Goal: Check status: Check status

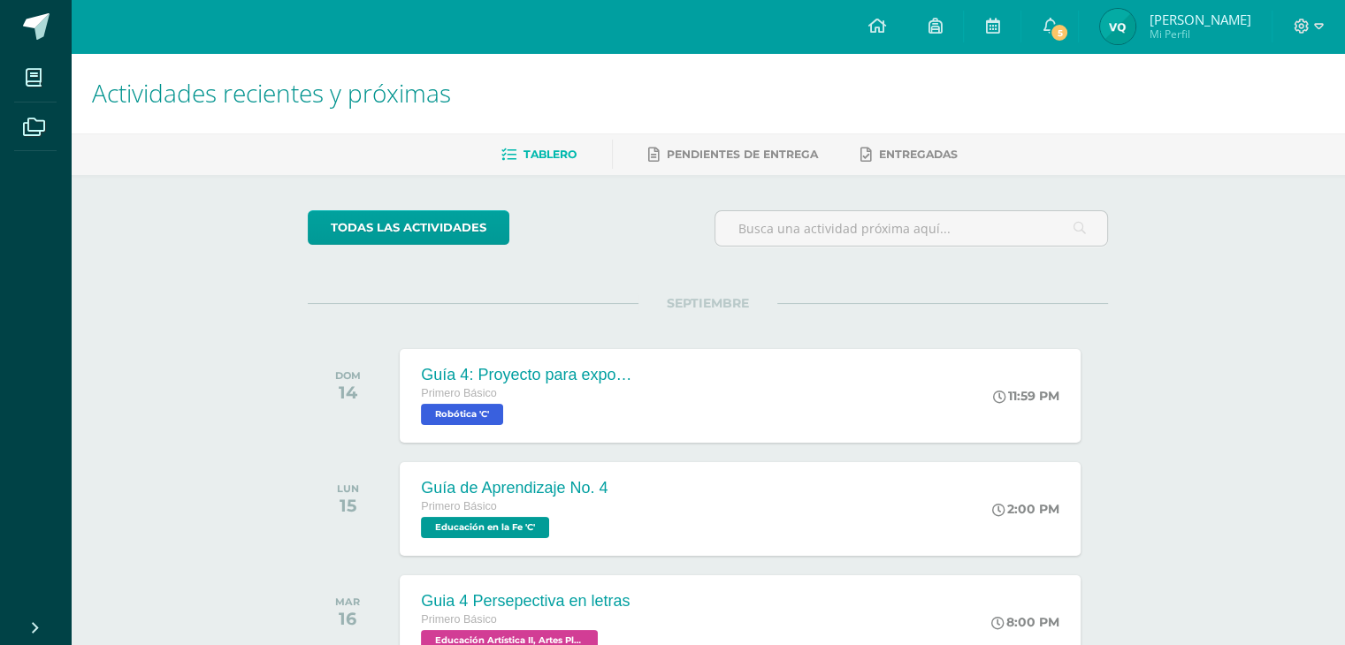
click at [1133, 31] on img at bounding box center [1117, 26] width 35 height 35
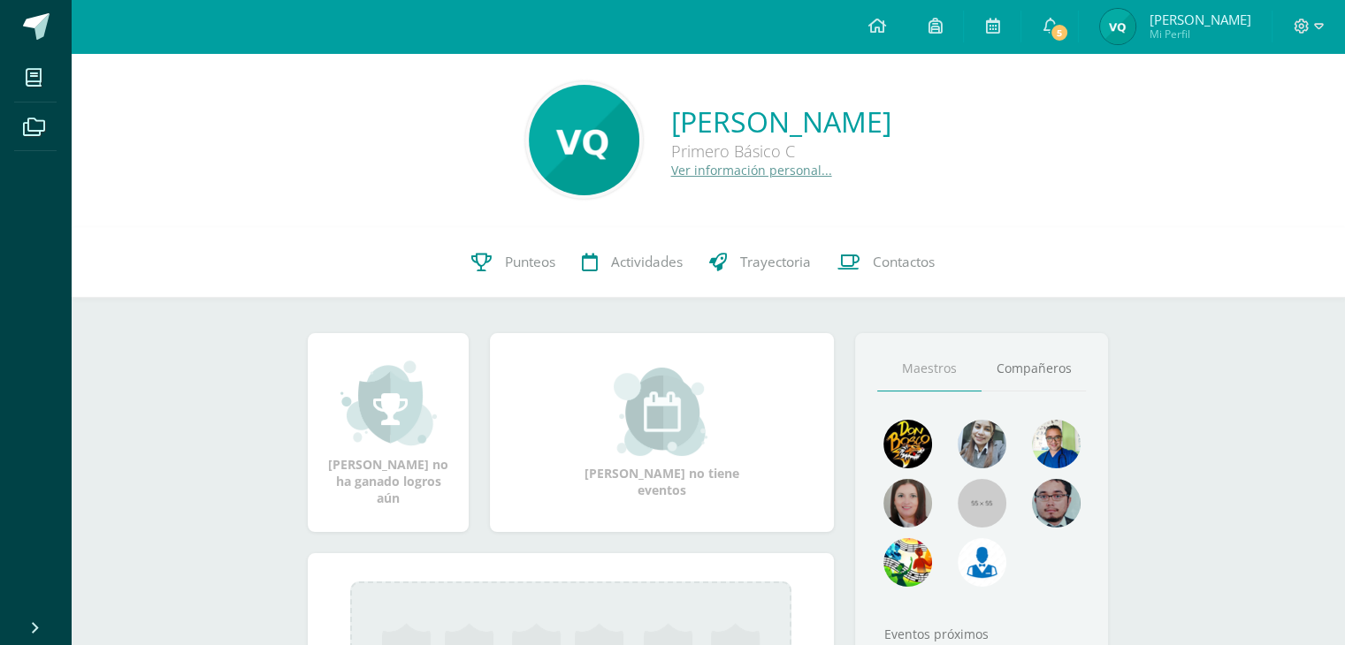
click at [1057, 28] on icon at bounding box center [1049, 26] width 14 height 16
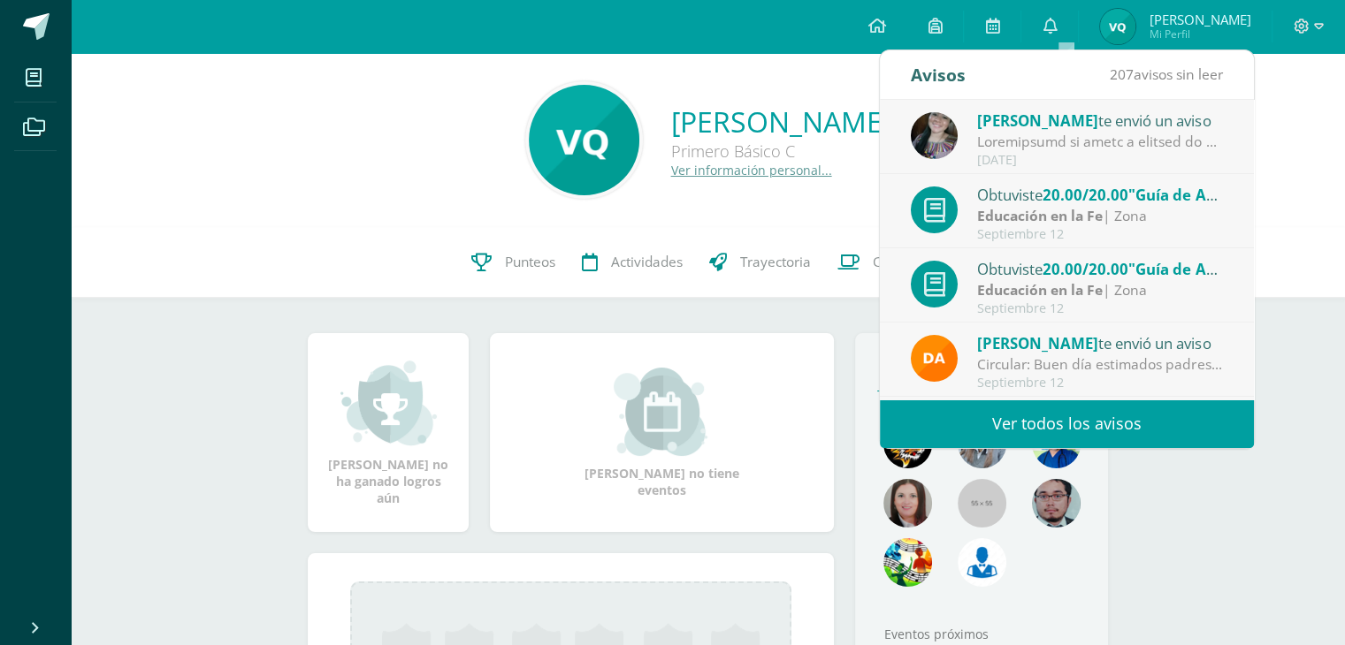
click at [1022, 209] on strong "Educación en la Fe" at bounding box center [1040, 215] width 126 height 19
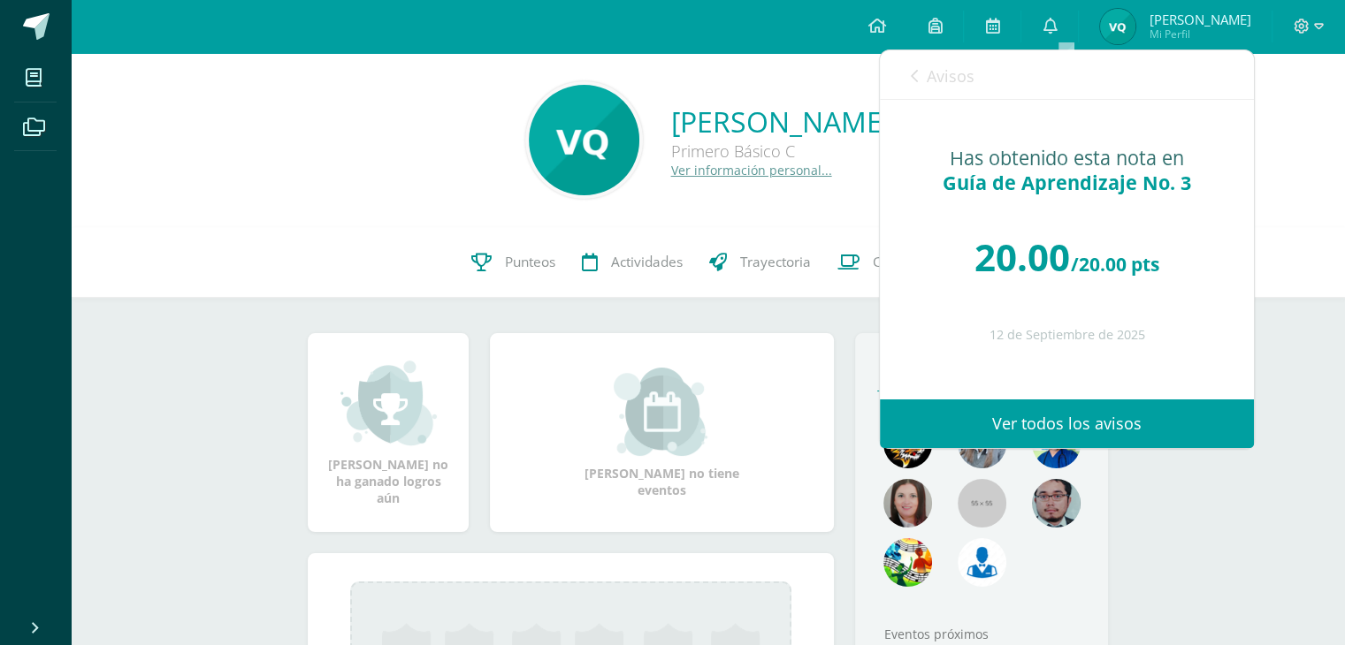
click at [911, 72] on icon at bounding box center [914, 76] width 7 height 14
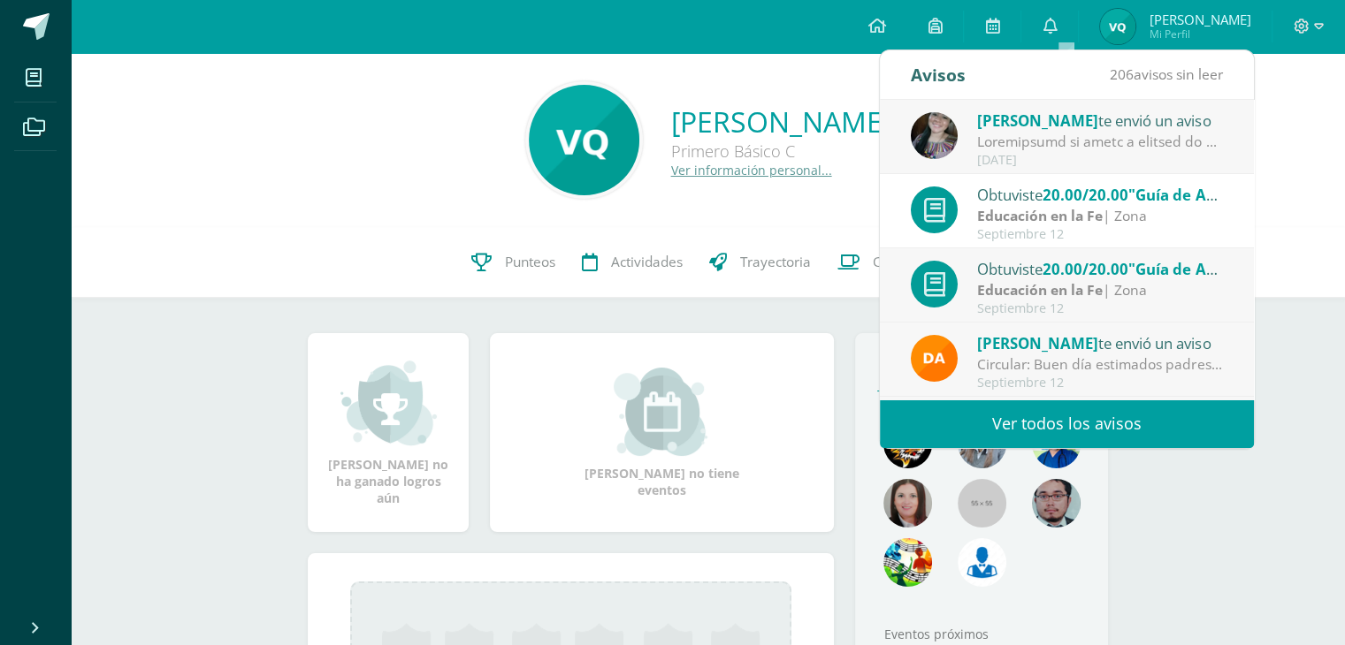
click at [1043, 129] on span "[PERSON_NAME]" at bounding box center [1037, 121] width 121 height 20
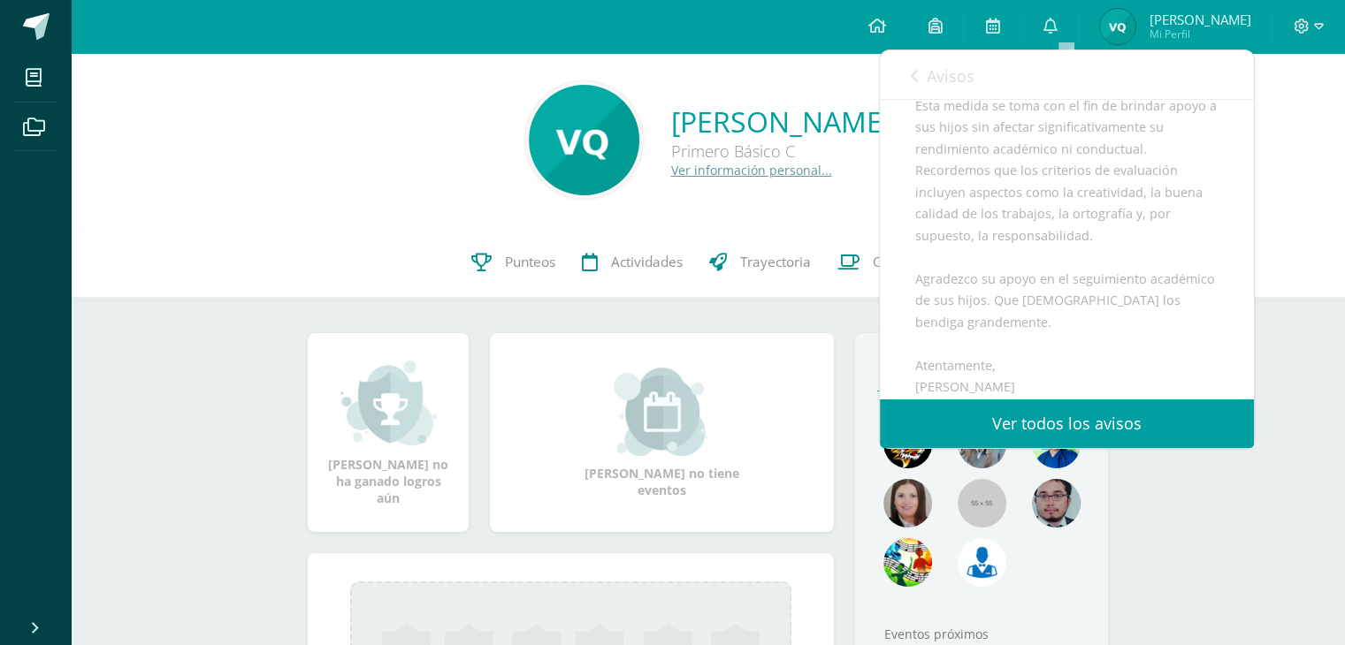
scroll to position [734, 0]
click at [912, 77] on icon at bounding box center [914, 76] width 7 height 14
click at [1286, 181] on div "Valeria Muriel Quiñonez Cacheo Primero Básico C Ver información personal..." at bounding box center [708, 140] width 1246 height 118
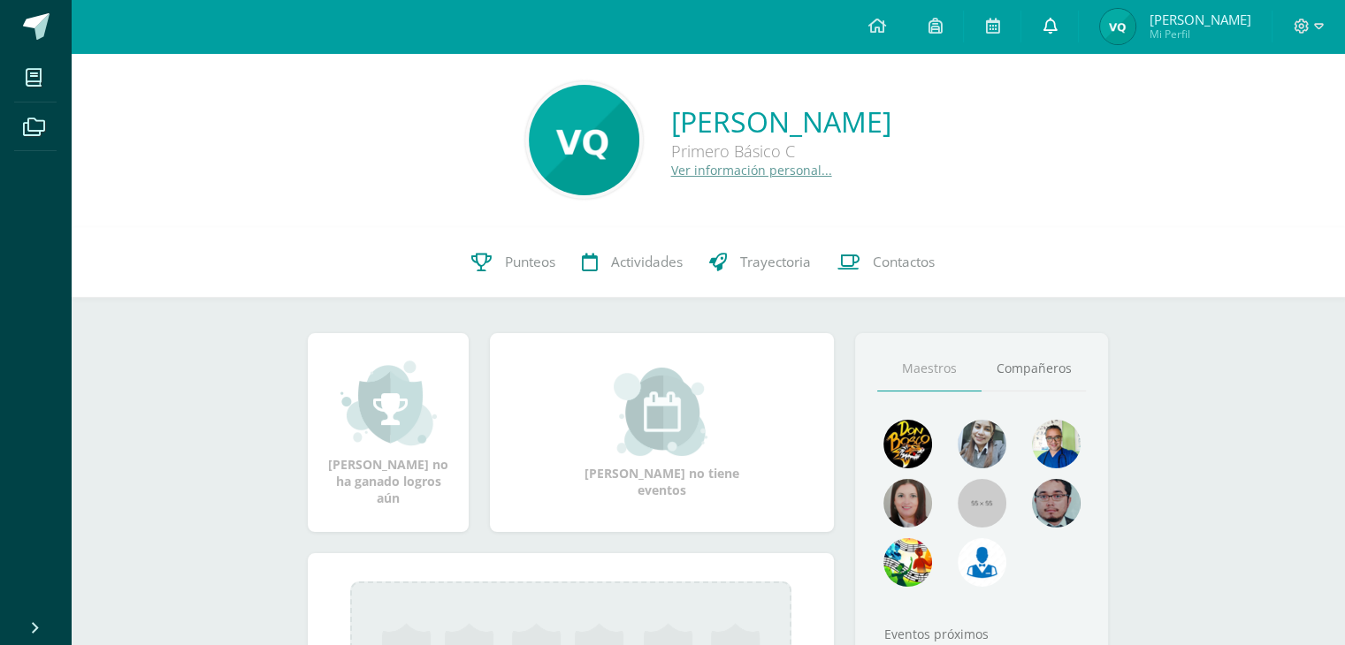
click at [1057, 26] on icon at bounding box center [1049, 26] width 14 height 16
click at [1125, 156] on div "Avisos 205 avisos sin leer Avisos Carol Culajay te envió un aviso Septiembre 13…" at bounding box center [1067, 236] width 376 height 400
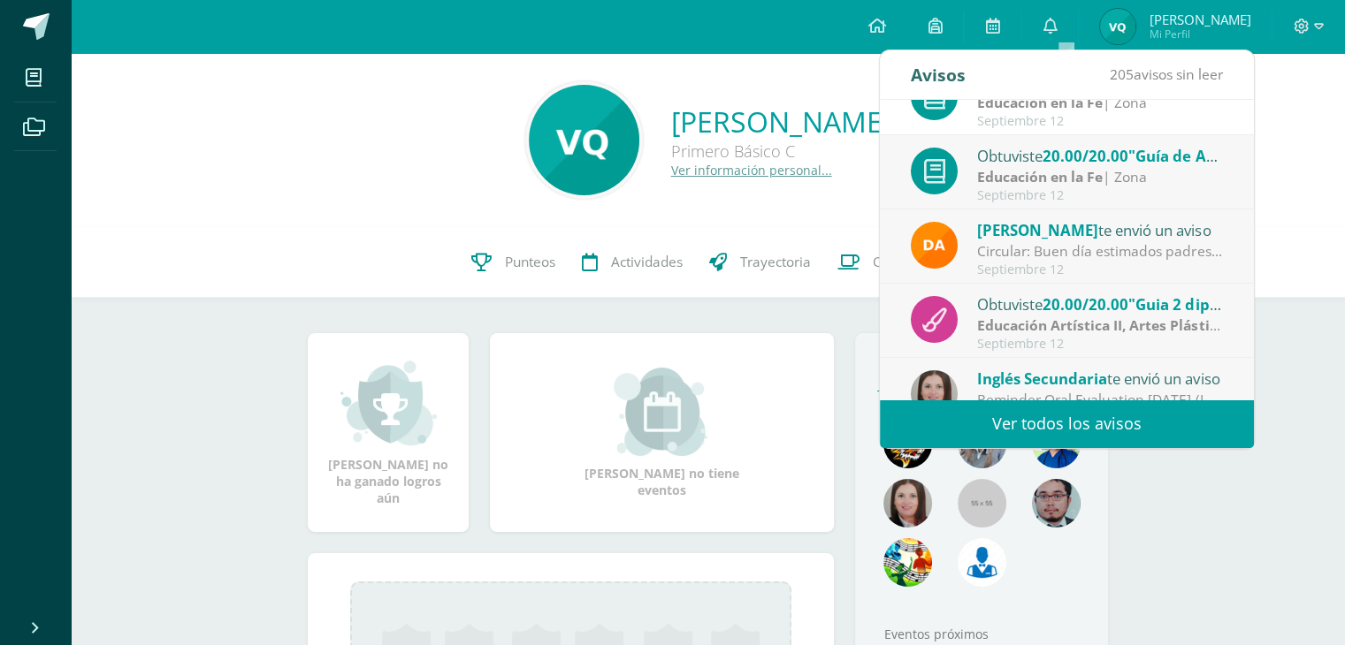
scroll to position [113, 0]
click at [1036, 267] on div "Septiembre 12" at bounding box center [1100, 270] width 246 height 15
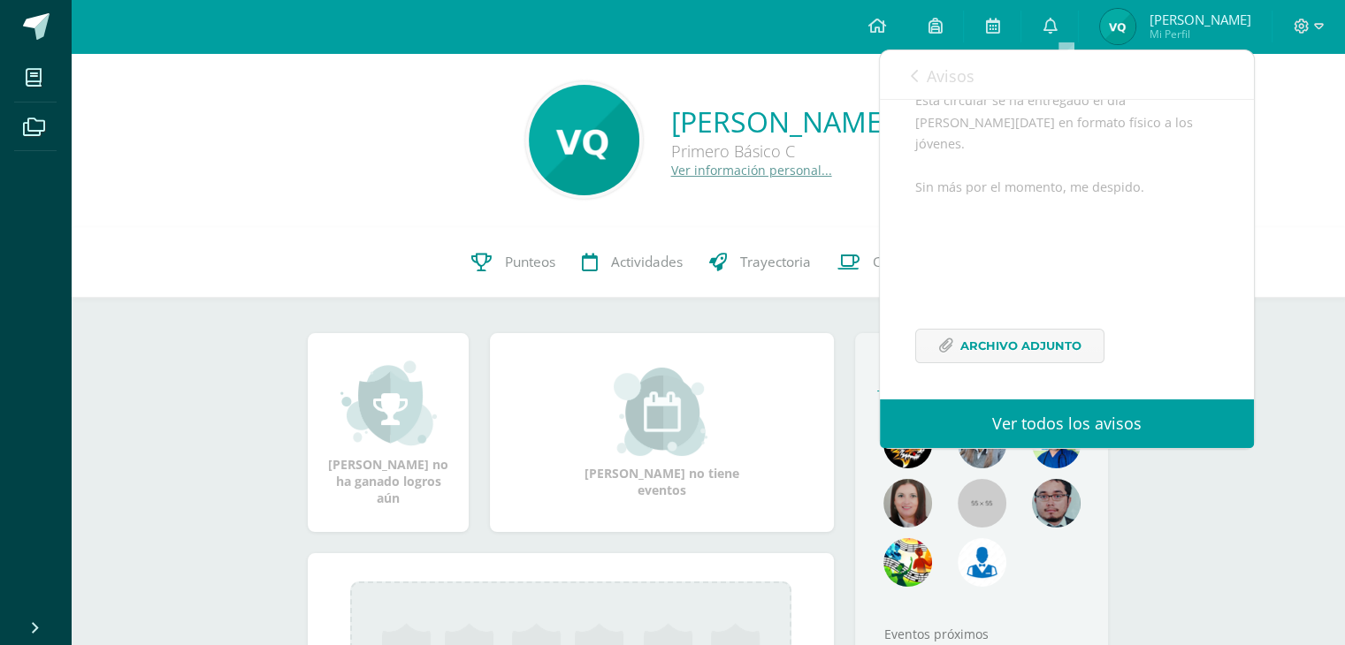
scroll to position [324, 0]
click at [1011, 347] on span "Archivo Adjunto" at bounding box center [1020, 343] width 121 height 33
click at [913, 78] on icon at bounding box center [914, 76] width 7 height 14
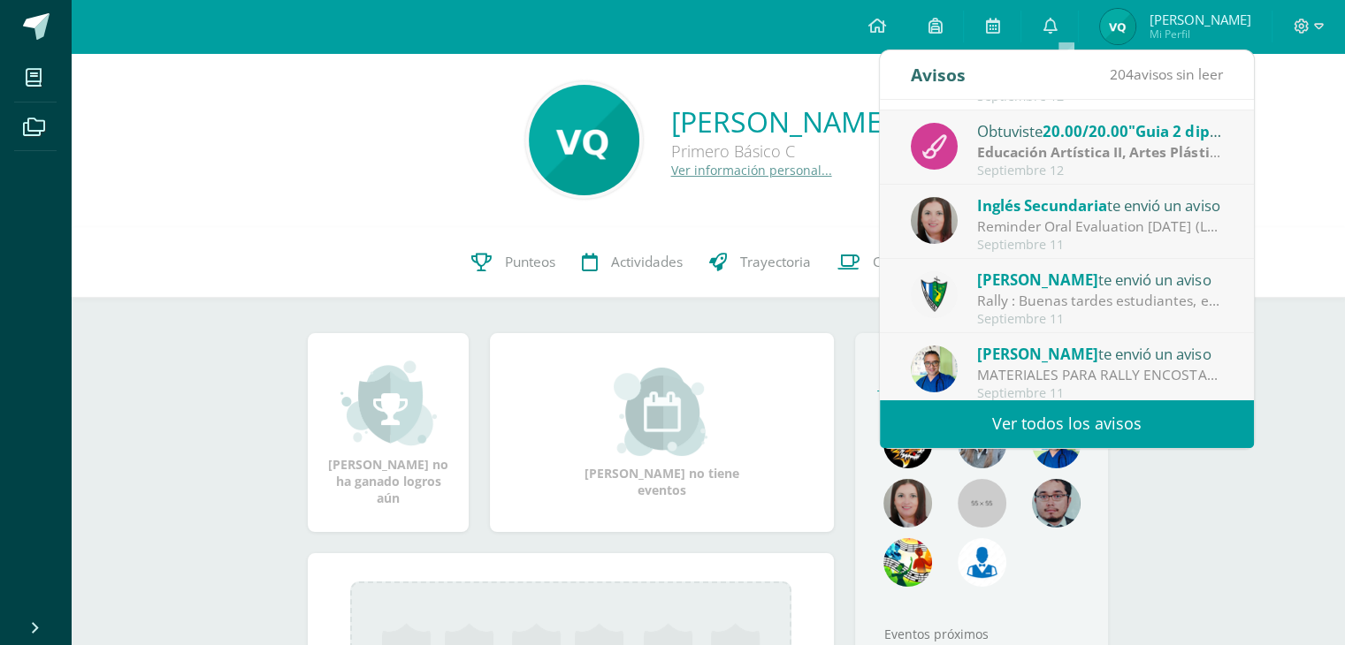
scroll to position [290, 0]
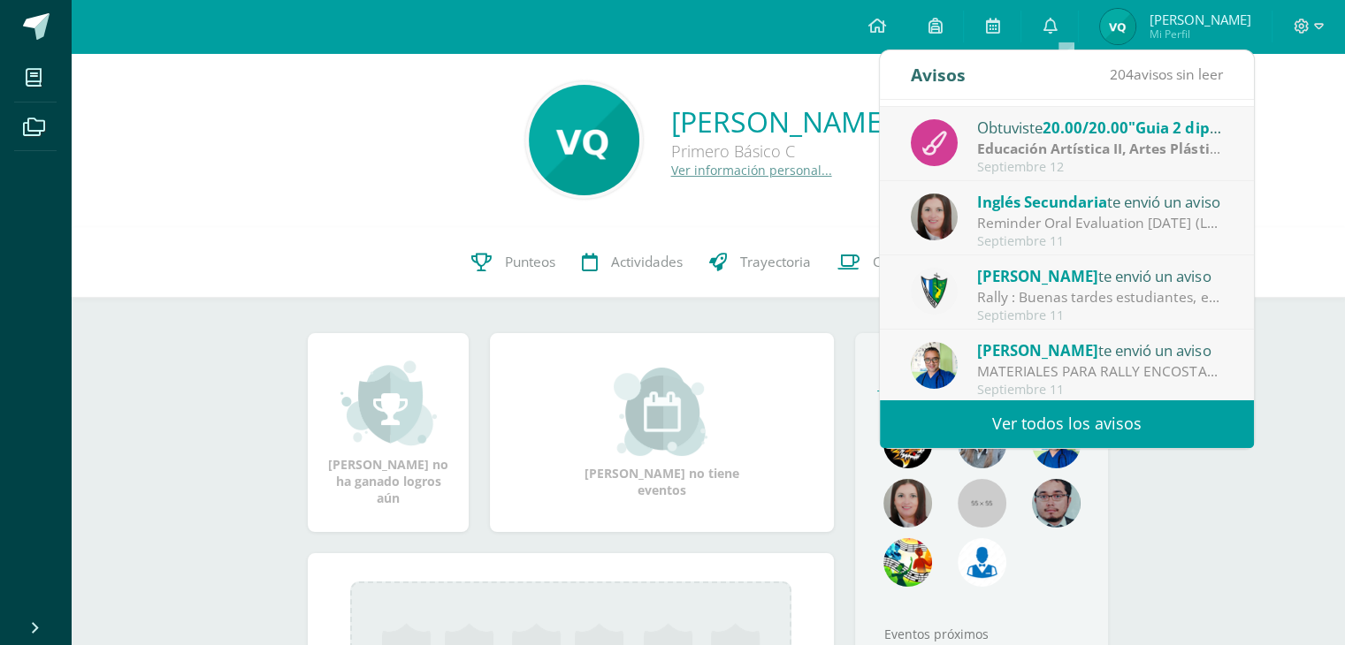
click at [1033, 211] on div "Inglés Secundaria te envió un aviso" at bounding box center [1100, 201] width 246 height 23
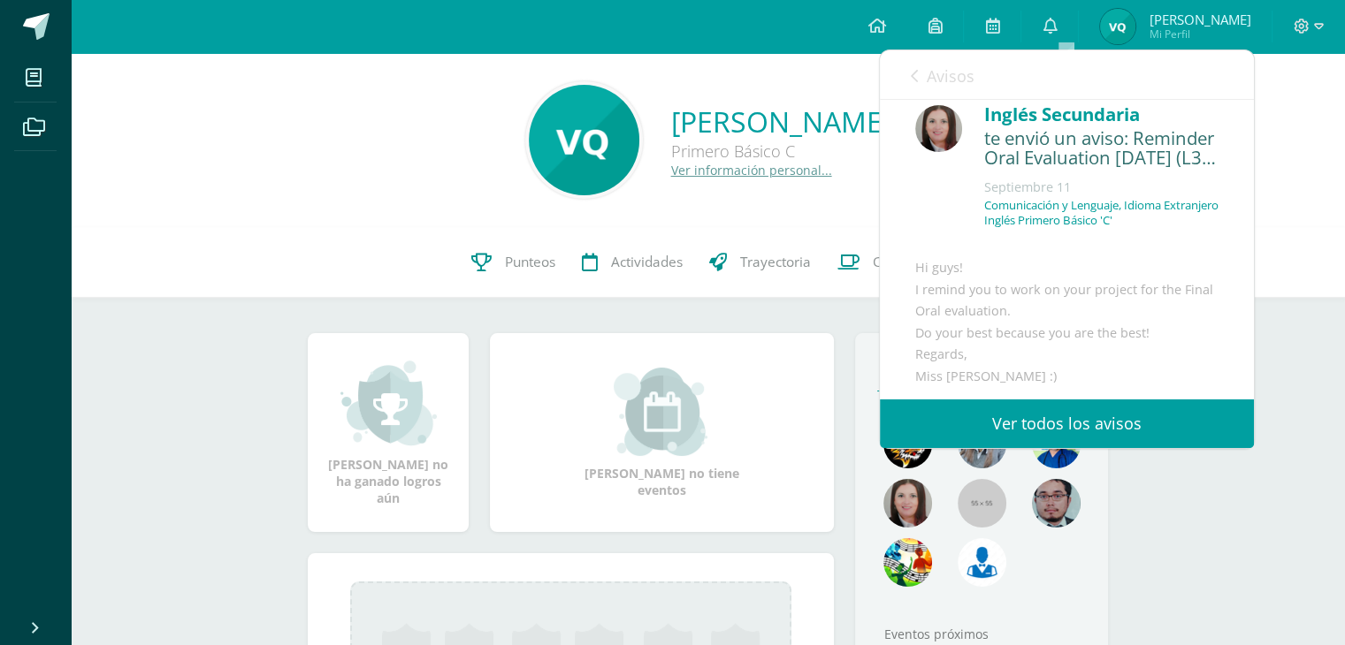
scroll to position [0, 0]
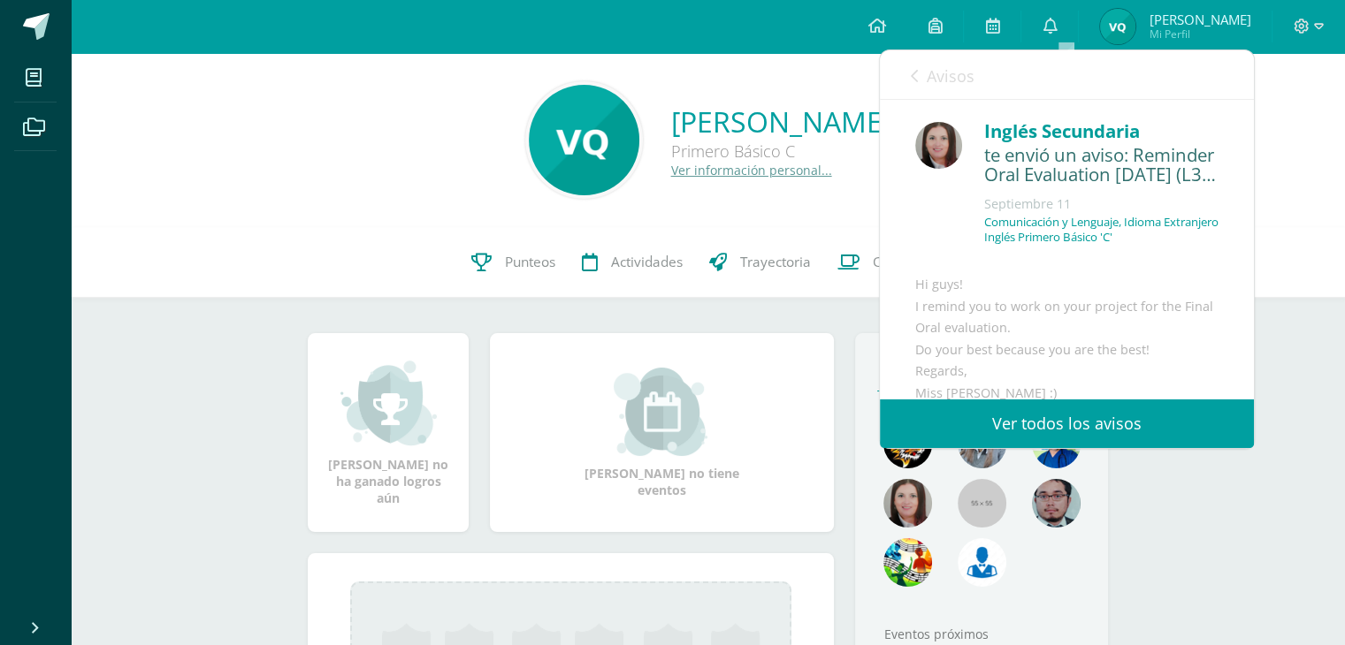
click at [1056, 249] on div "Comunicación y Lenguaje, Idioma Extranjero Inglés Primero Básico 'C'" at bounding box center [1101, 237] width 234 height 44
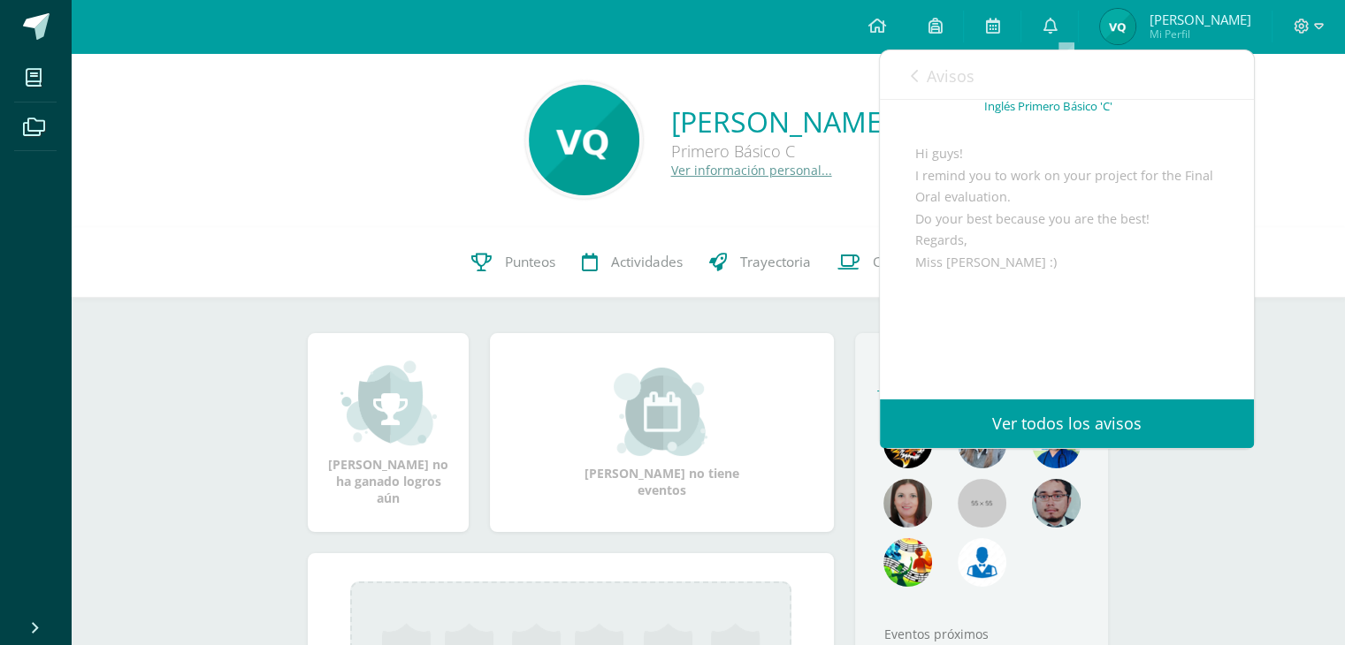
scroll to position [195, 0]
click at [912, 83] on link "Avisos" at bounding box center [943, 75] width 64 height 50
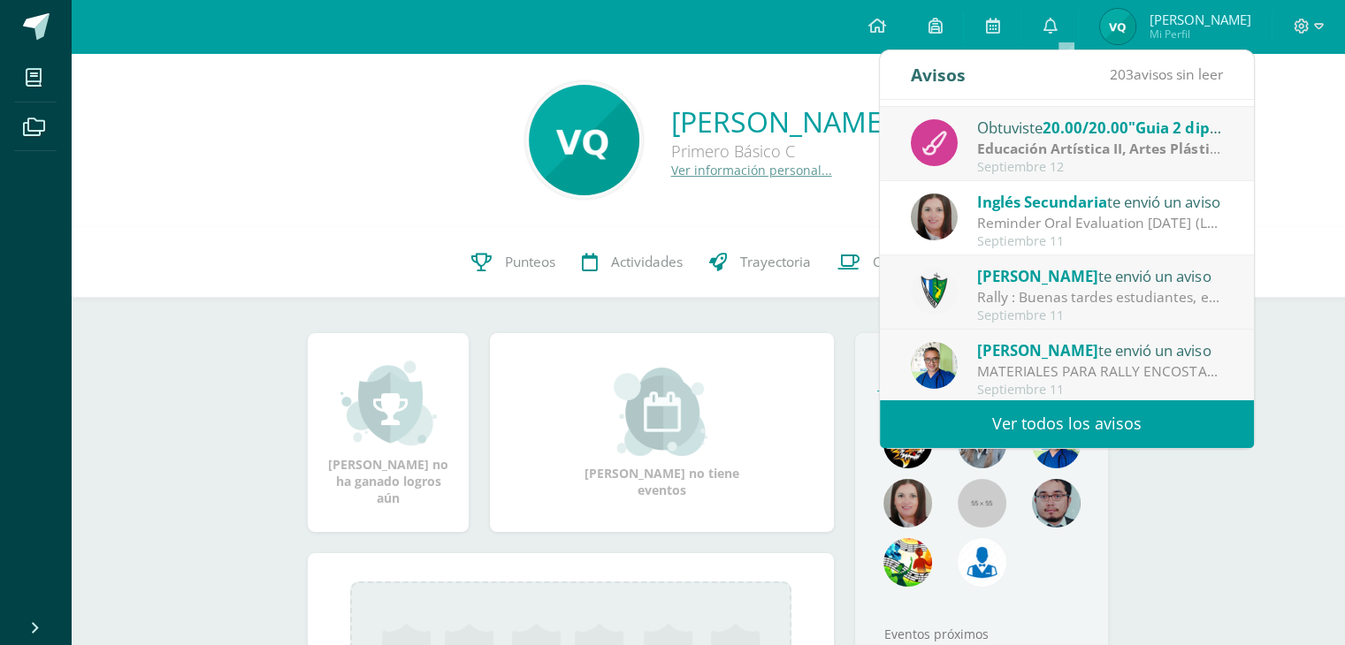
click at [1079, 299] on div "Rally : Buenas tardes estudiantes, es un gusto saludarlos. Por este medio se in…" at bounding box center [1100, 297] width 246 height 20
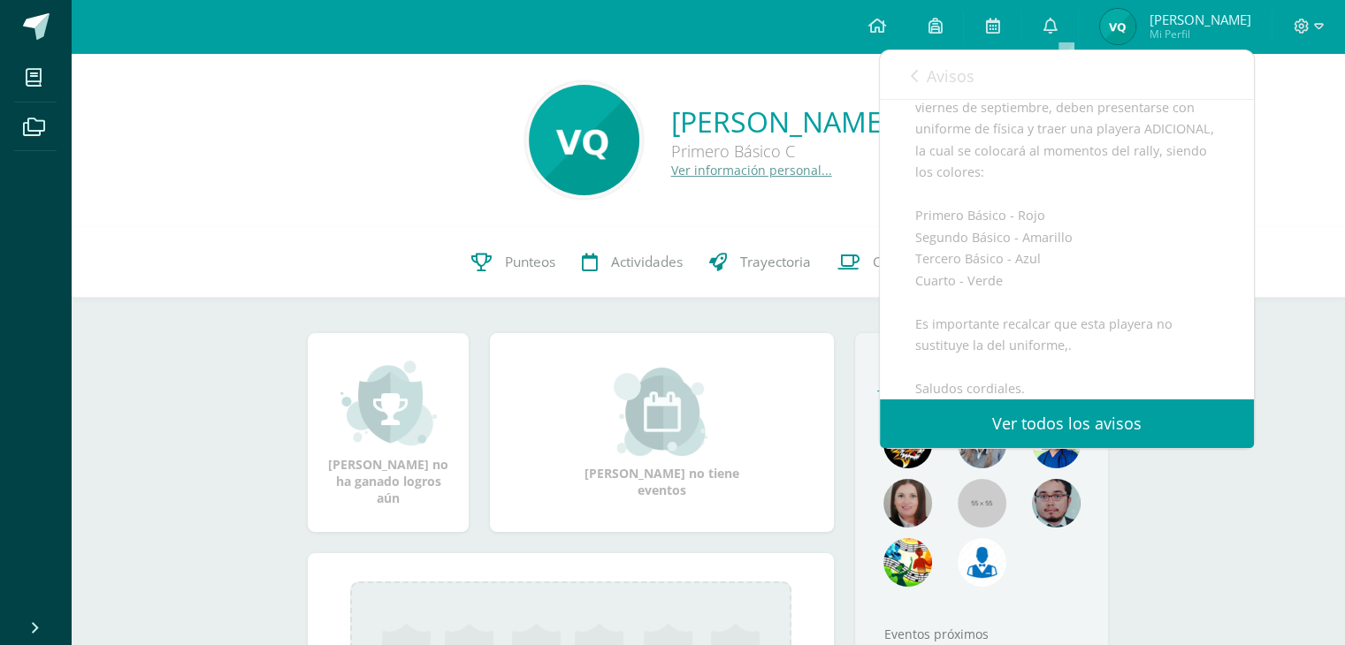
scroll to position [0, 0]
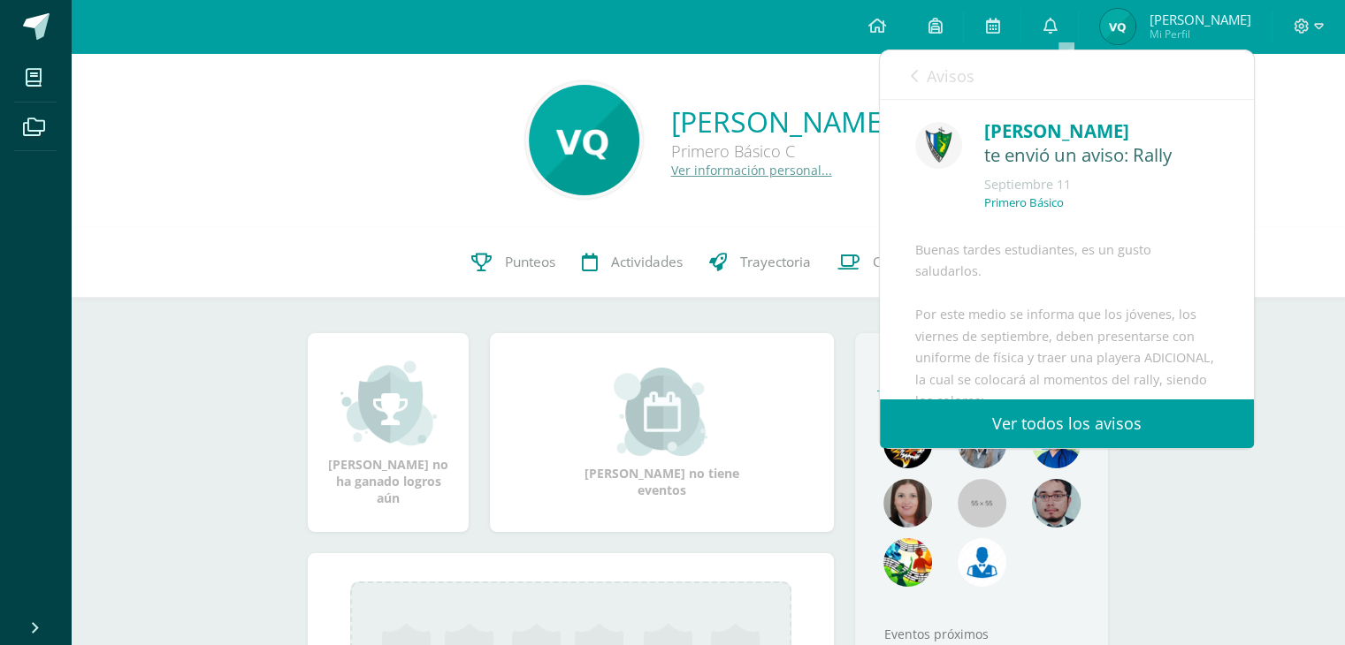
click at [909, 77] on div "Avisos 202 avisos sin leer Avisos" at bounding box center [1067, 75] width 374 height 50
click at [923, 75] on link "Avisos" at bounding box center [943, 75] width 64 height 50
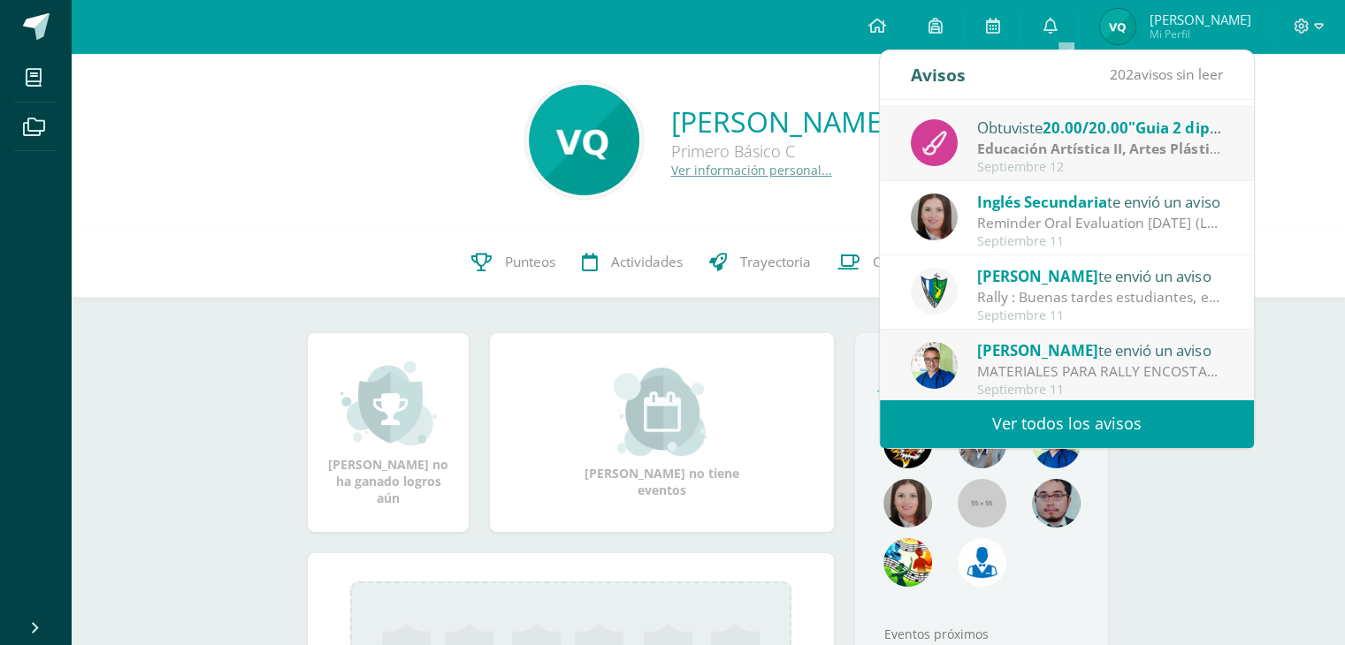
scroll to position [294, 0]
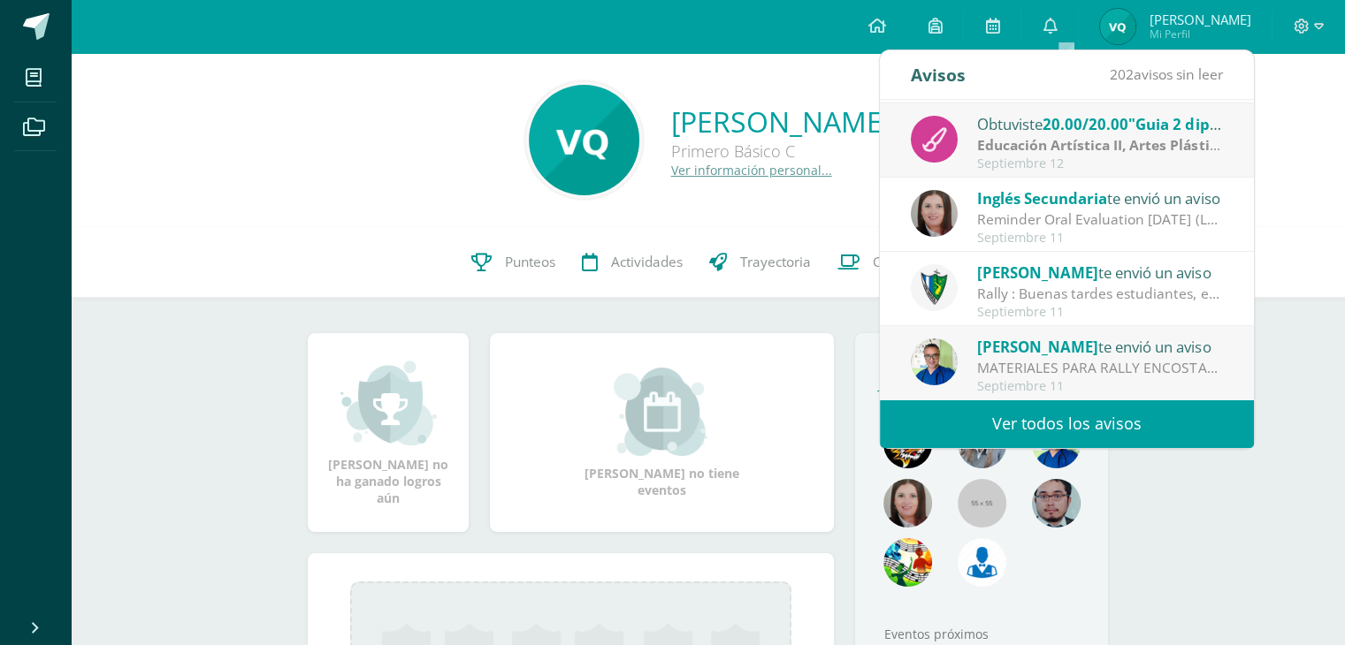
click at [1049, 369] on div "MATERIALES PARA RALLY ENCOSTALADOS: Buena tardes estimados padres de familia y …" at bounding box center [1100, 368] width 246 height 20
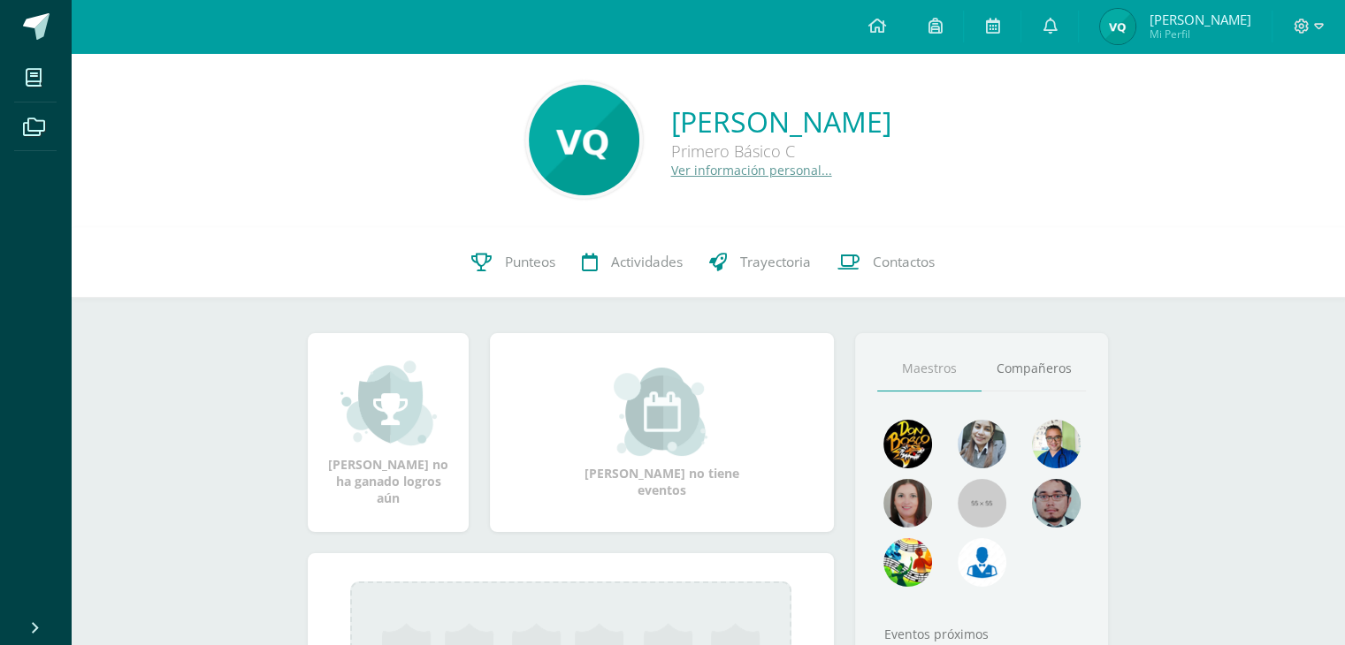
click at [1135, 22] on img at bounding box center [1117, 26] width 35 height 35
click at [507, 273] on link "Punteos" at bounding box center [513, 262] width 111 height 71
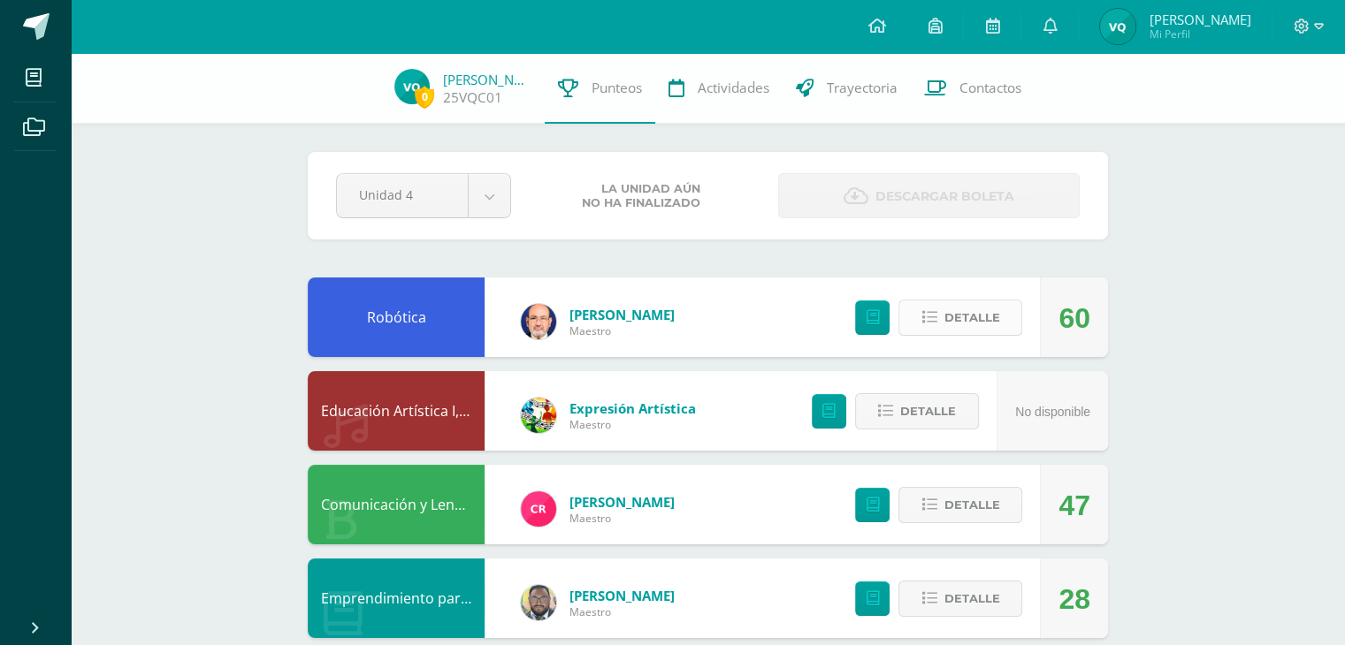
click at [930, 318] on icon at bounding box center [928, 317] width 15 height 15
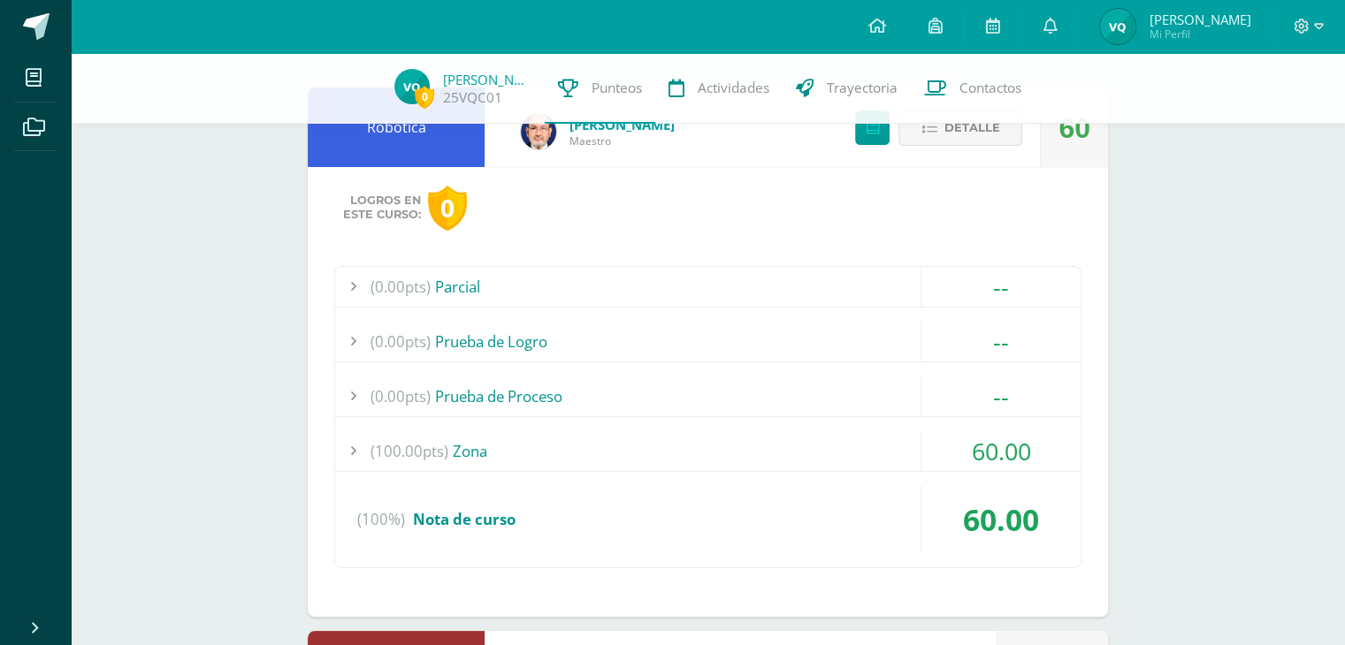
scroll to position [233, 0]
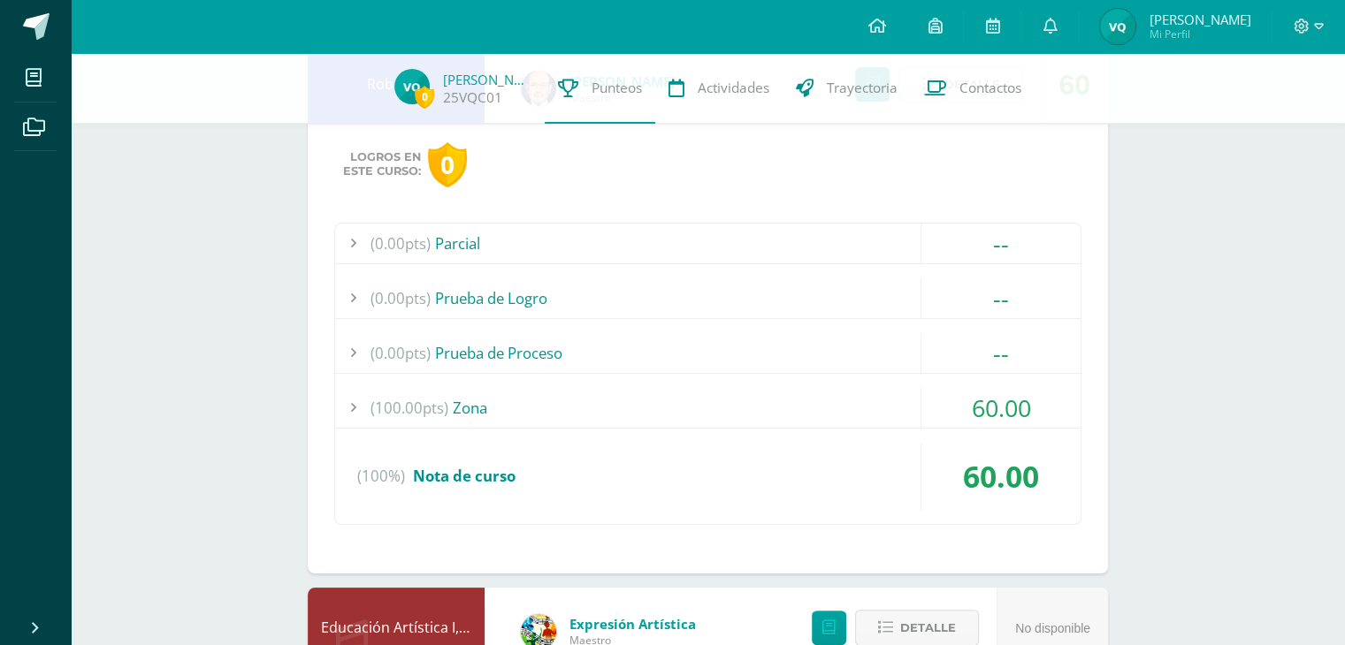
click at [559, 404] on div "(100.00pts) Zona" at bounding box center [707, 408] width 745 height 40
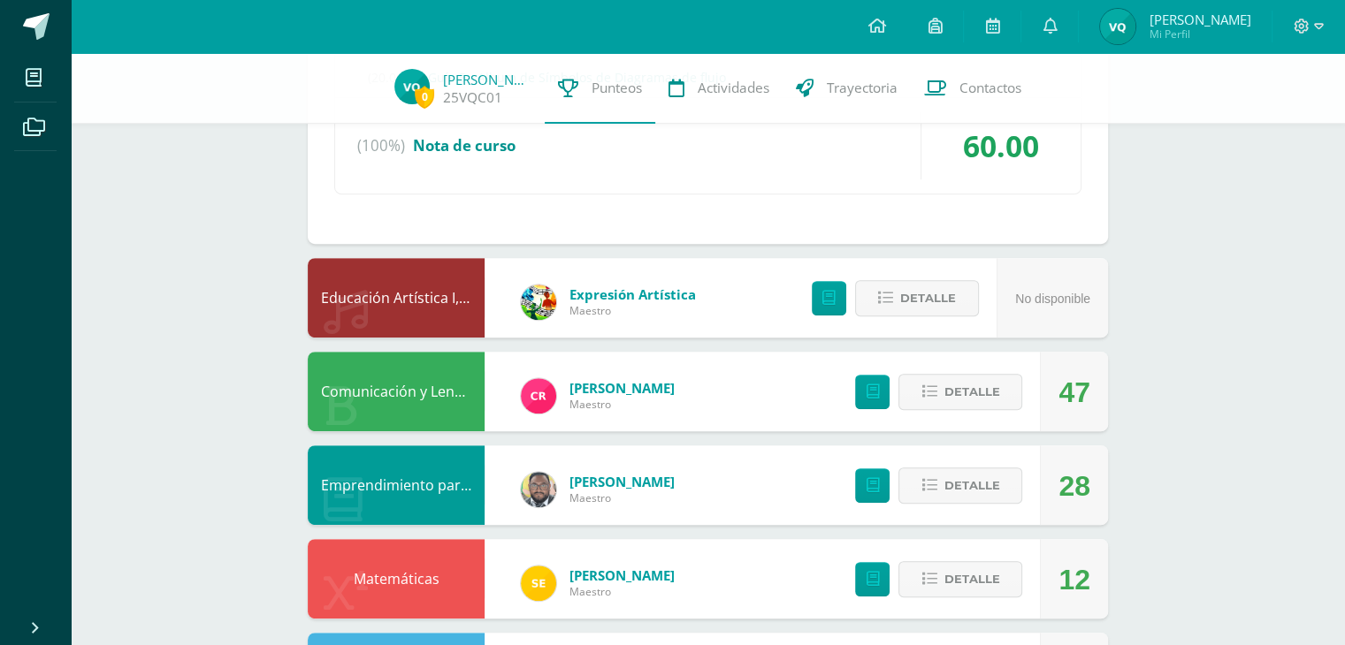
scroll to position [789, 0]
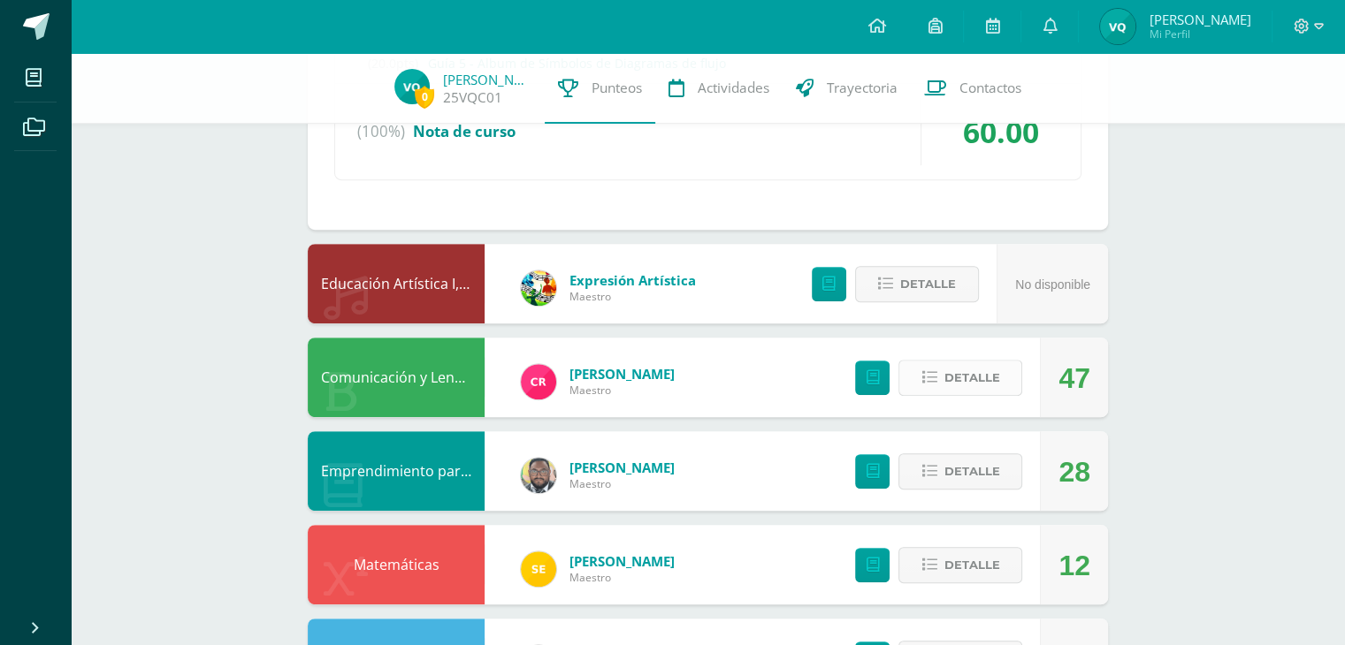
click at [921, 365] on button "Detalle" at bounding box center [960, 378] width 124 height 36
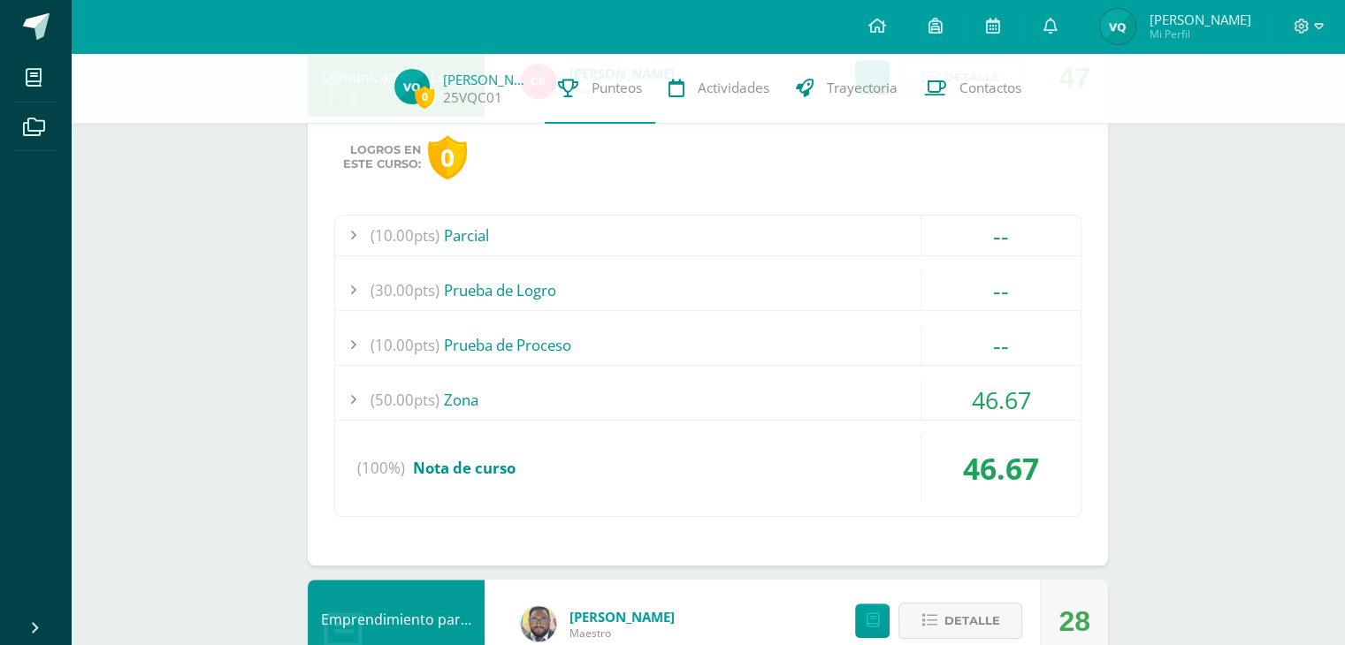
scroll to position [1290, 0]
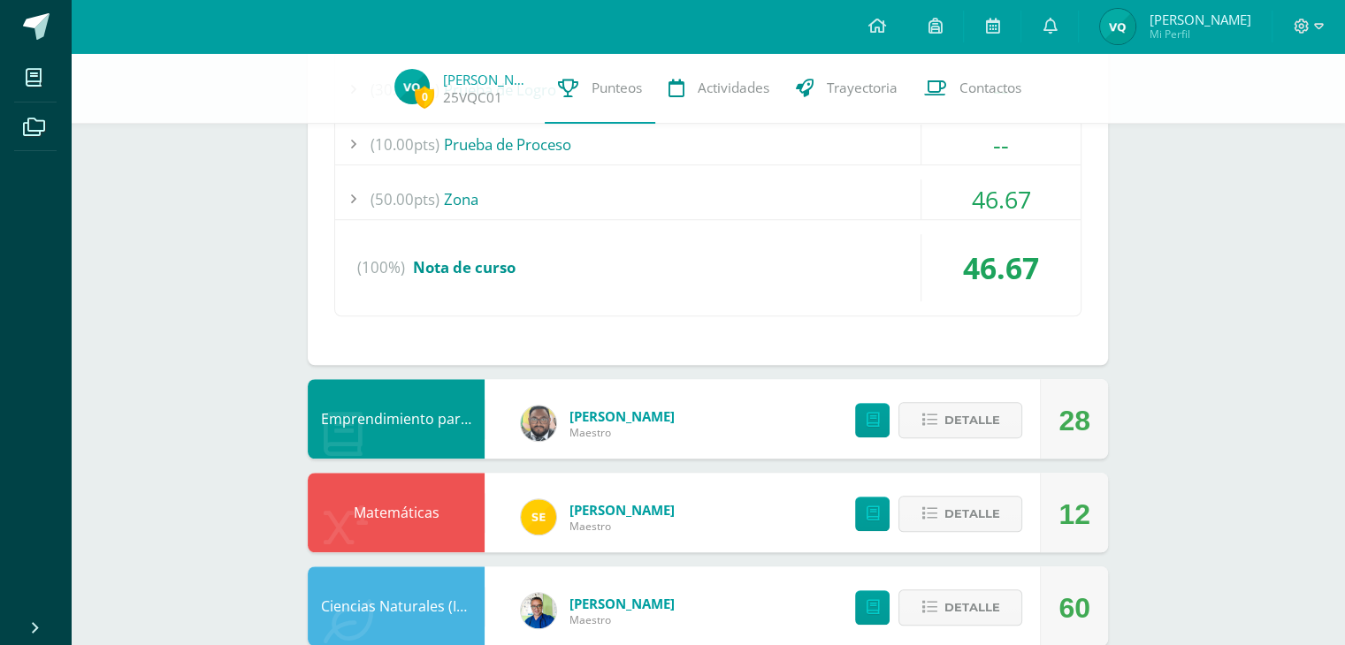
click at [722, 180] on div "(50.00pts) Zona" at bounding box center [707, 199] width 745 height 40
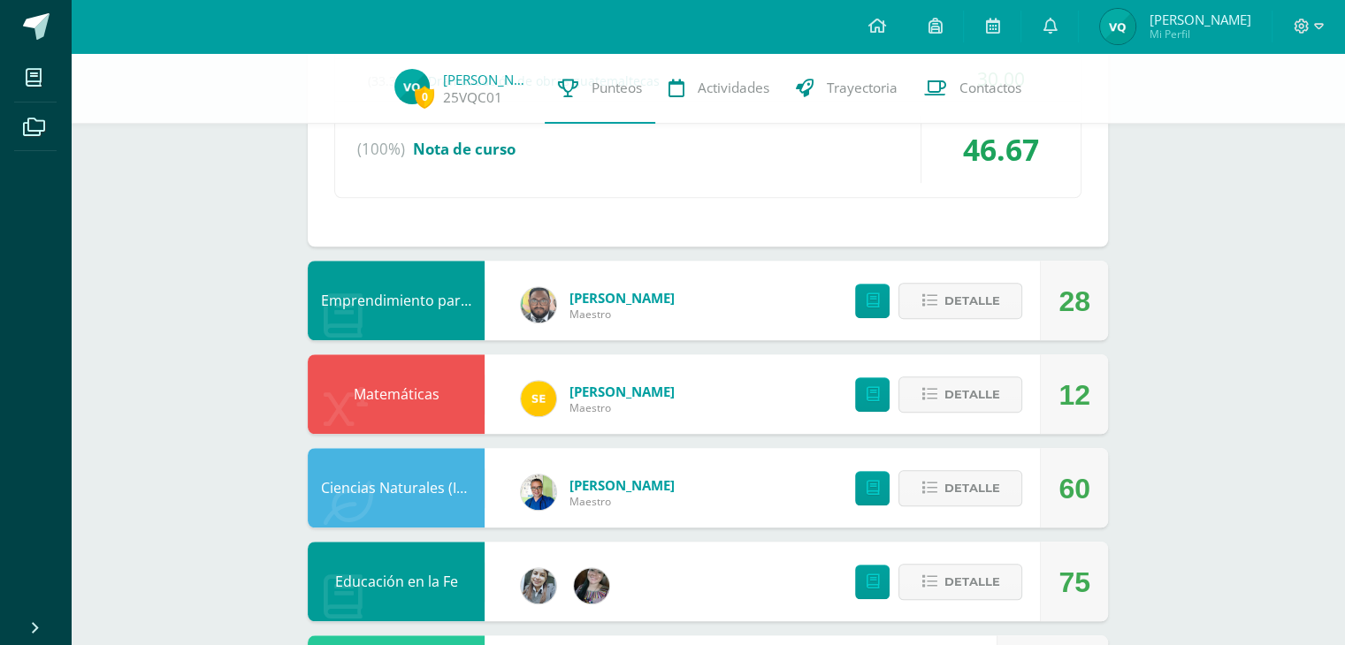
scroll to position [1281, 0]
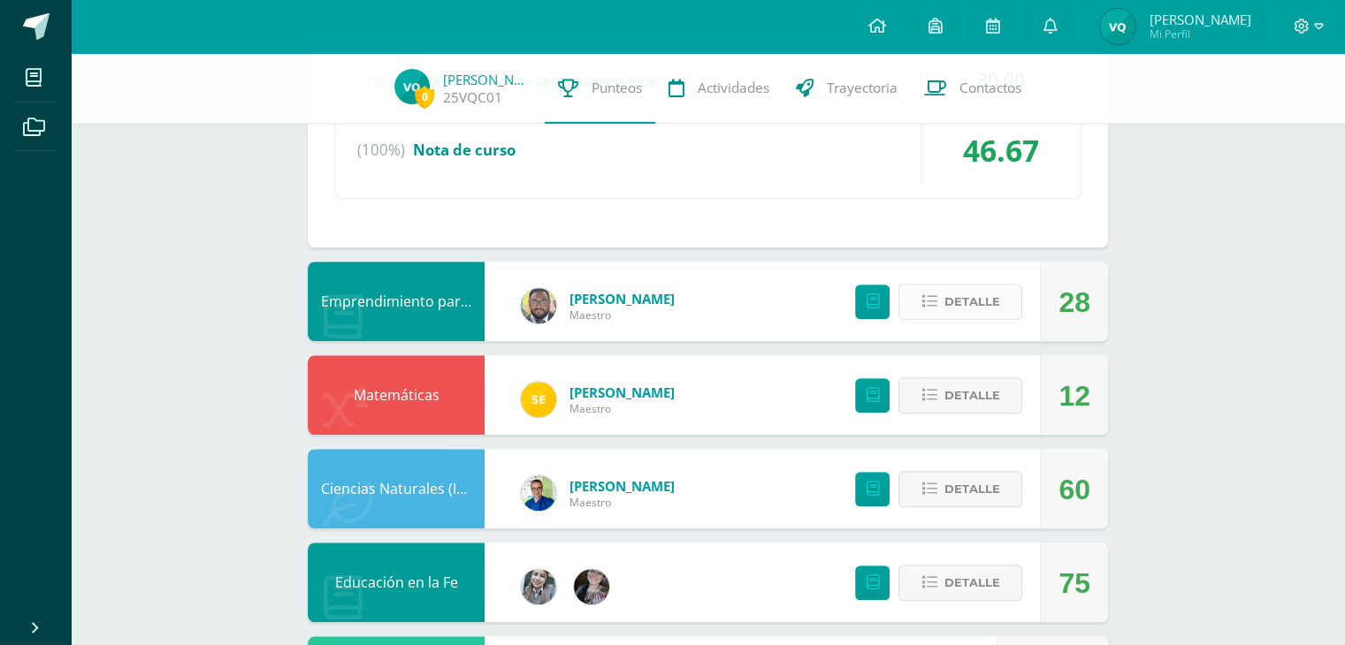
click at [924, 303] on icon at bounding box center [928, 301] width 15 height 15
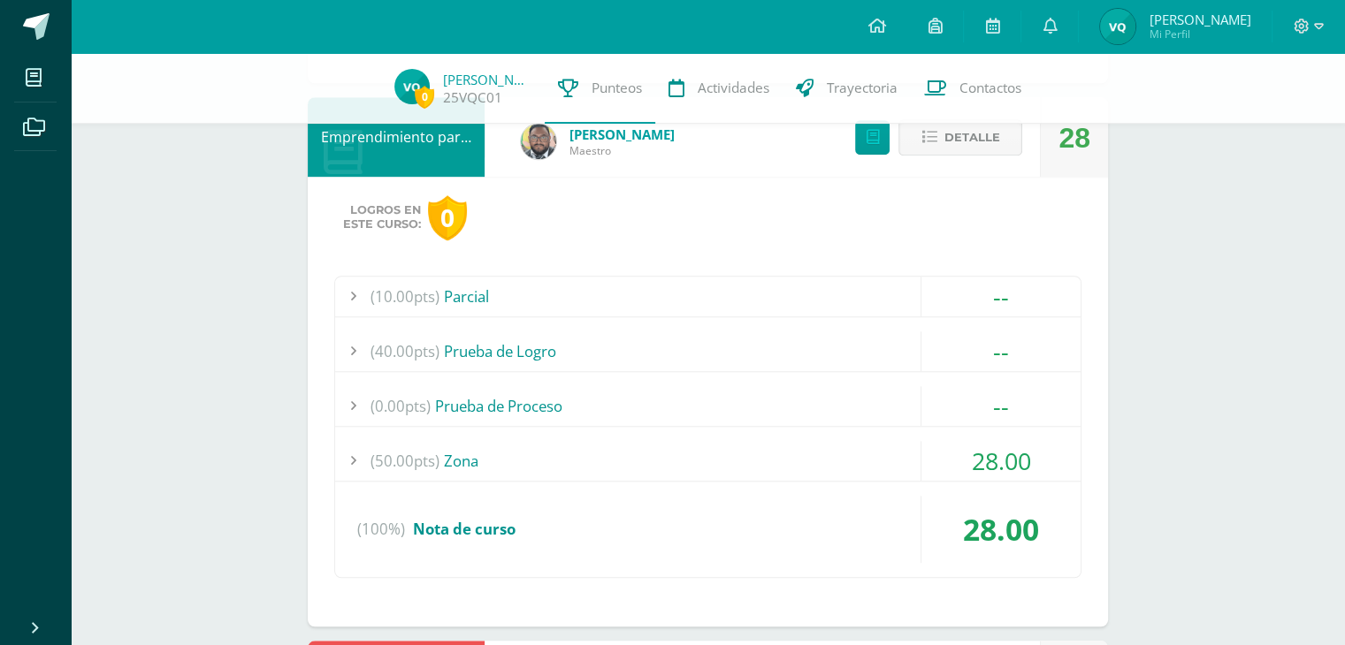
scroll to position [1514, 0]
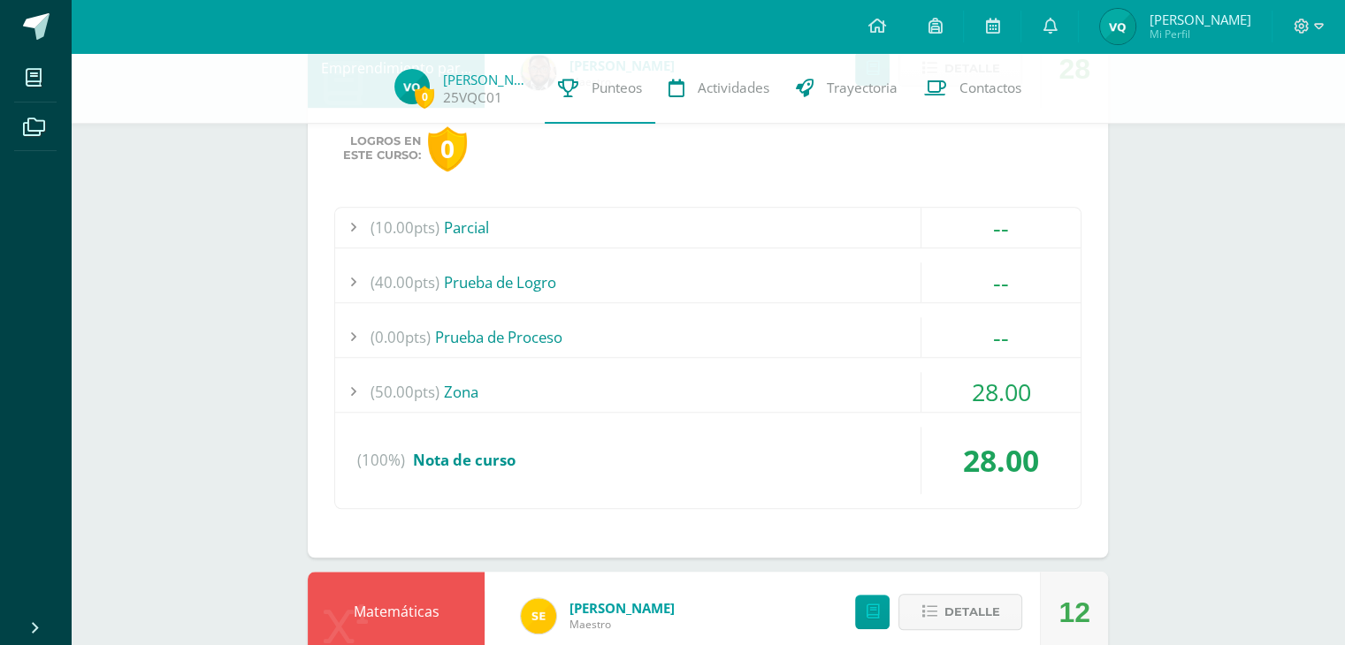
click at [682, 378] on div "(50.00pts) Zona" at bounding box center [707, 392] width 745 height 40
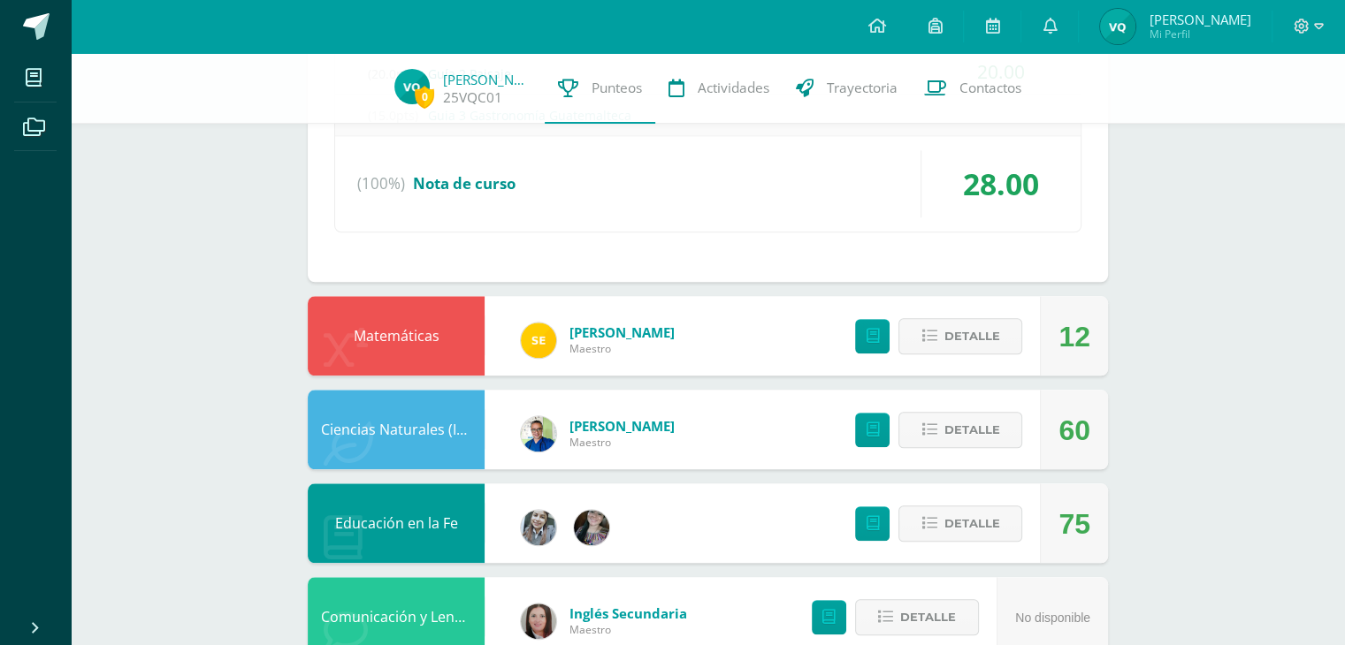
scroll to position [1835, 0]
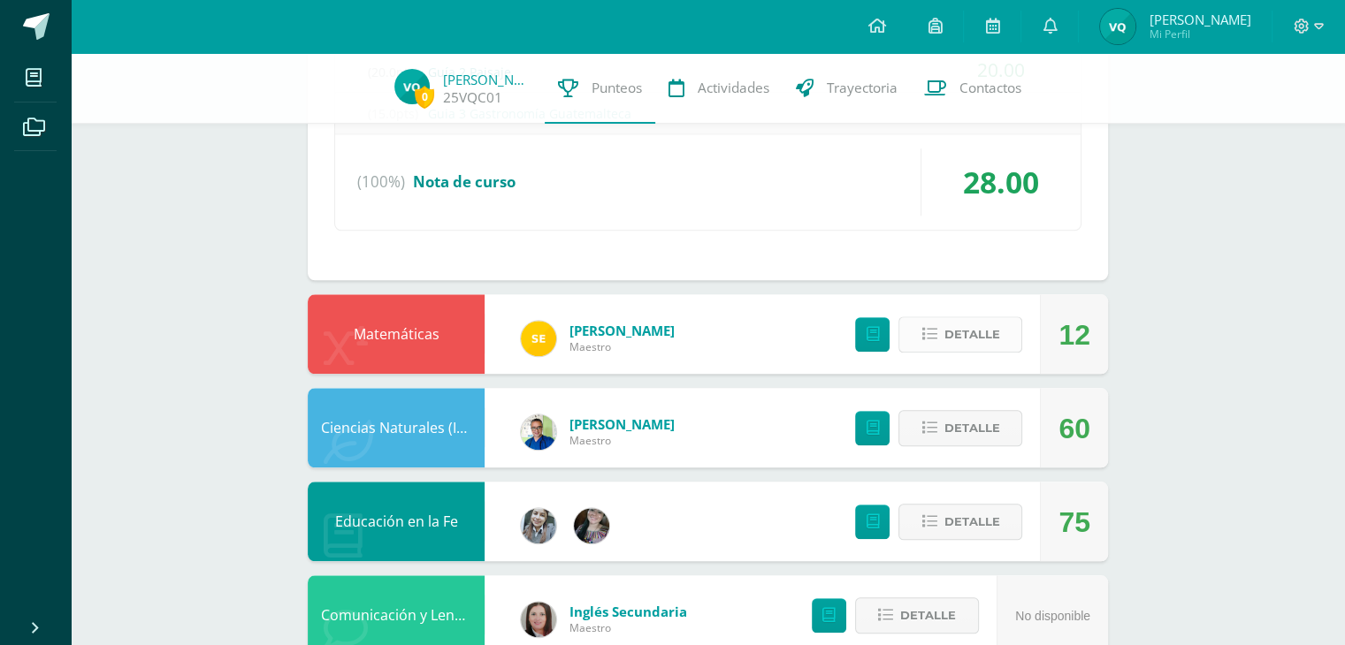
click at [929, 332] on icon at bounding box center [928, 334] width 15 height 15
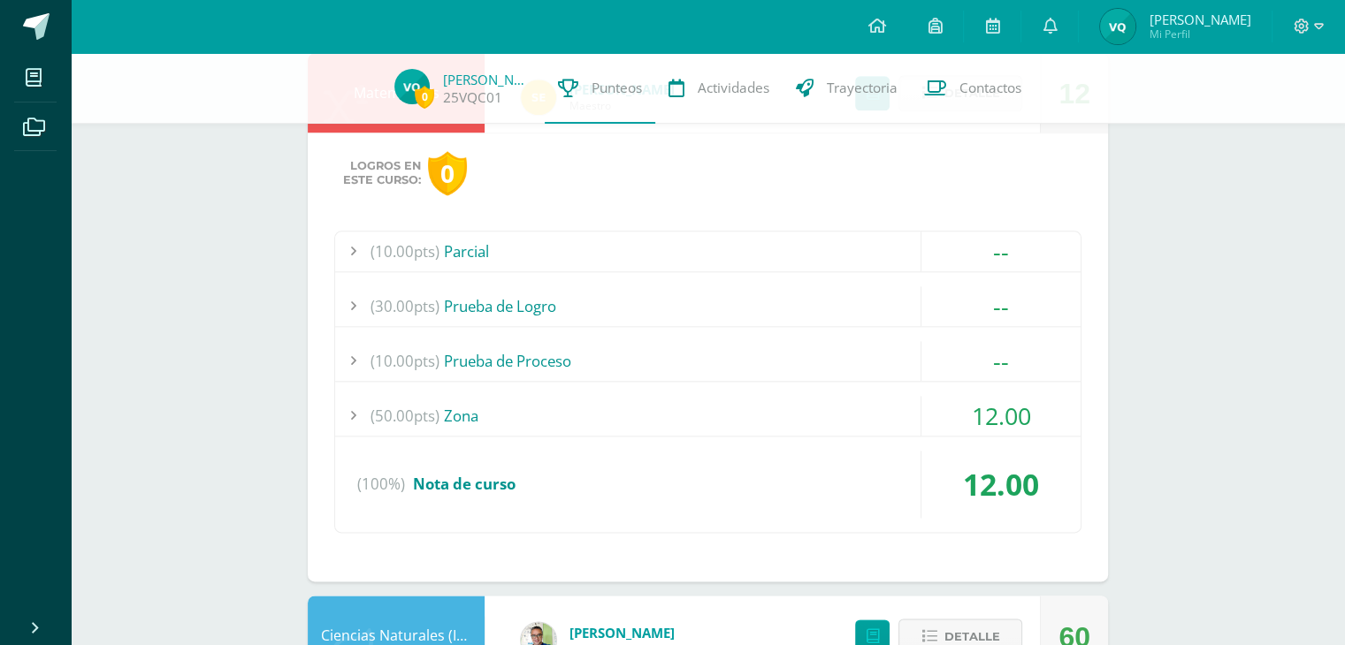
scroll to position [2086, 0]
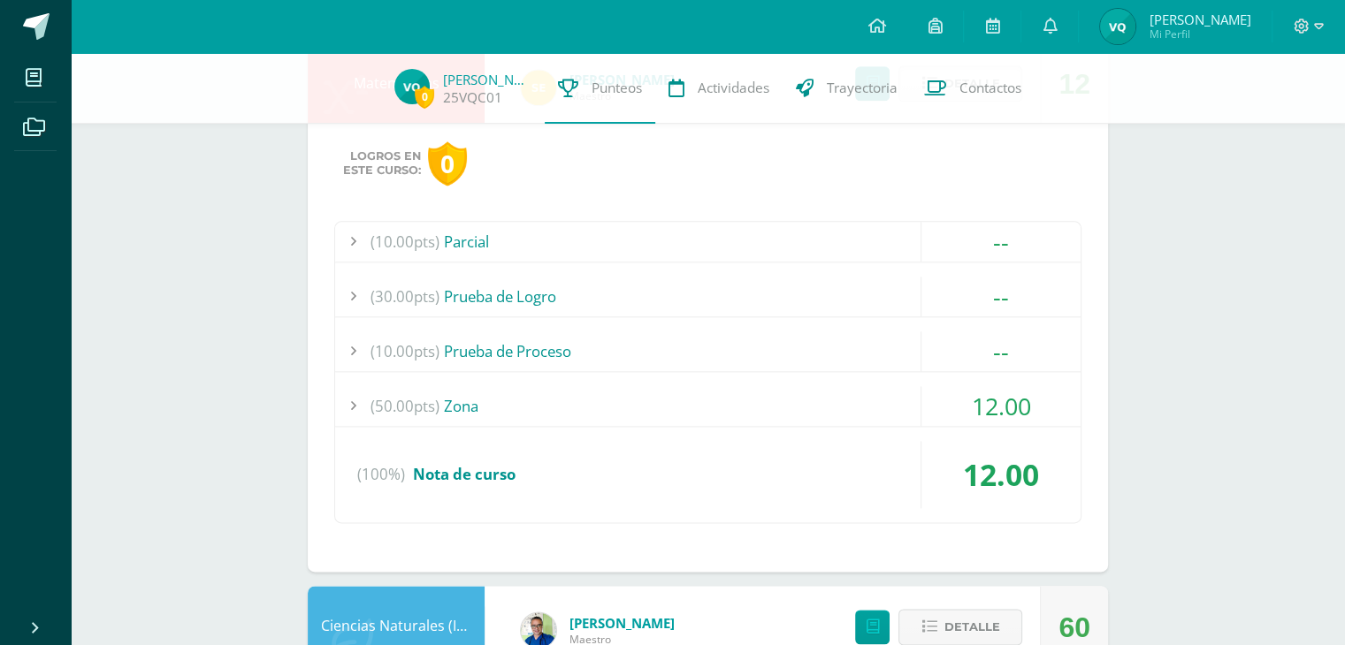
click at [608, 395] on div "(50.00pts) Zona" at bounding box center [707, 406] width 745 height 40
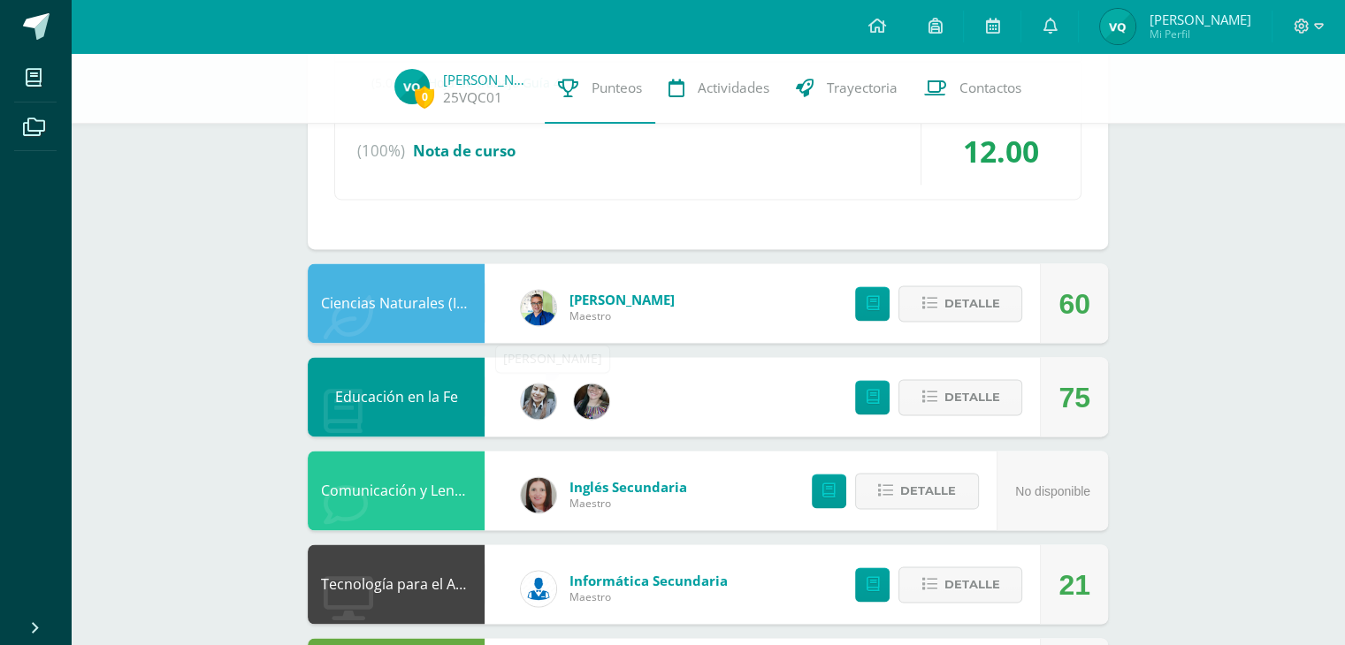
scroll to position [2705, 0]
click at [930, 295] on icon at bounding box center [928, 302] width 15 height 15
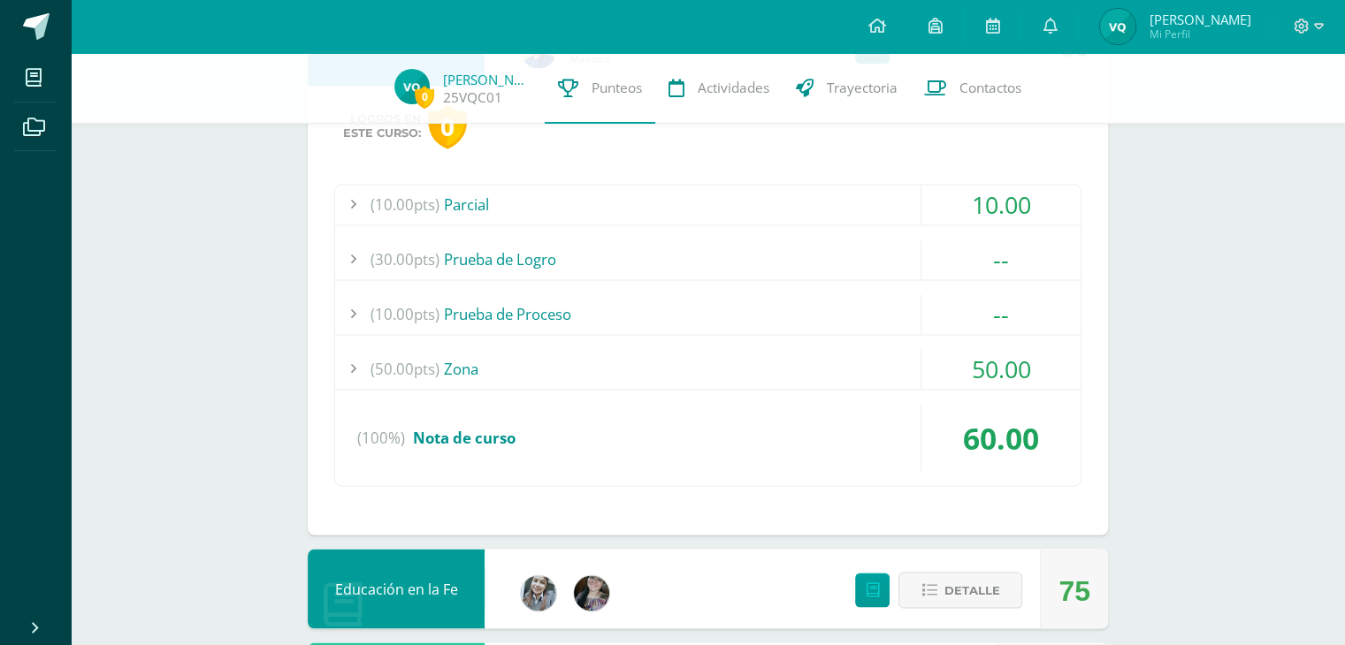
scroll to position [2963, 0]
click at [568, 368] on div "(50.00pts) Zona" at bounding box center [707, 368] width 745 height 40
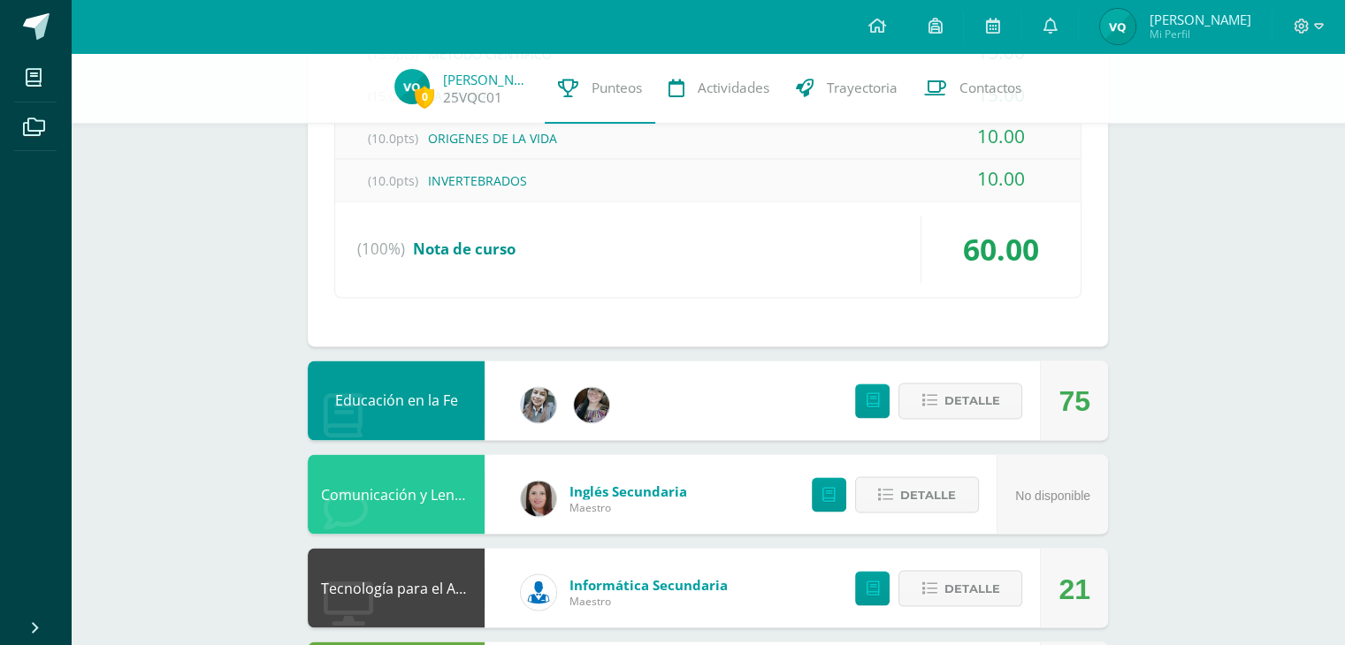
scroll to position [2956, 0]
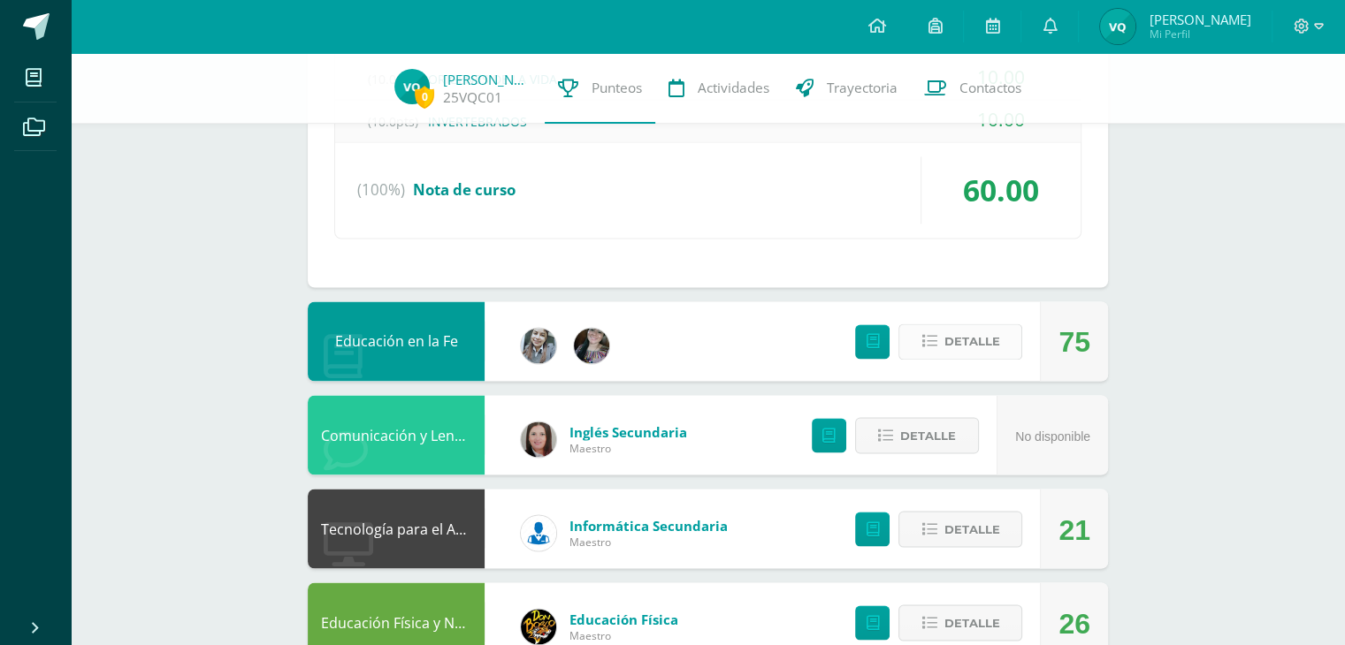
click at [924, 334] on icon at bounding box center [928, 341] width 15 height 15
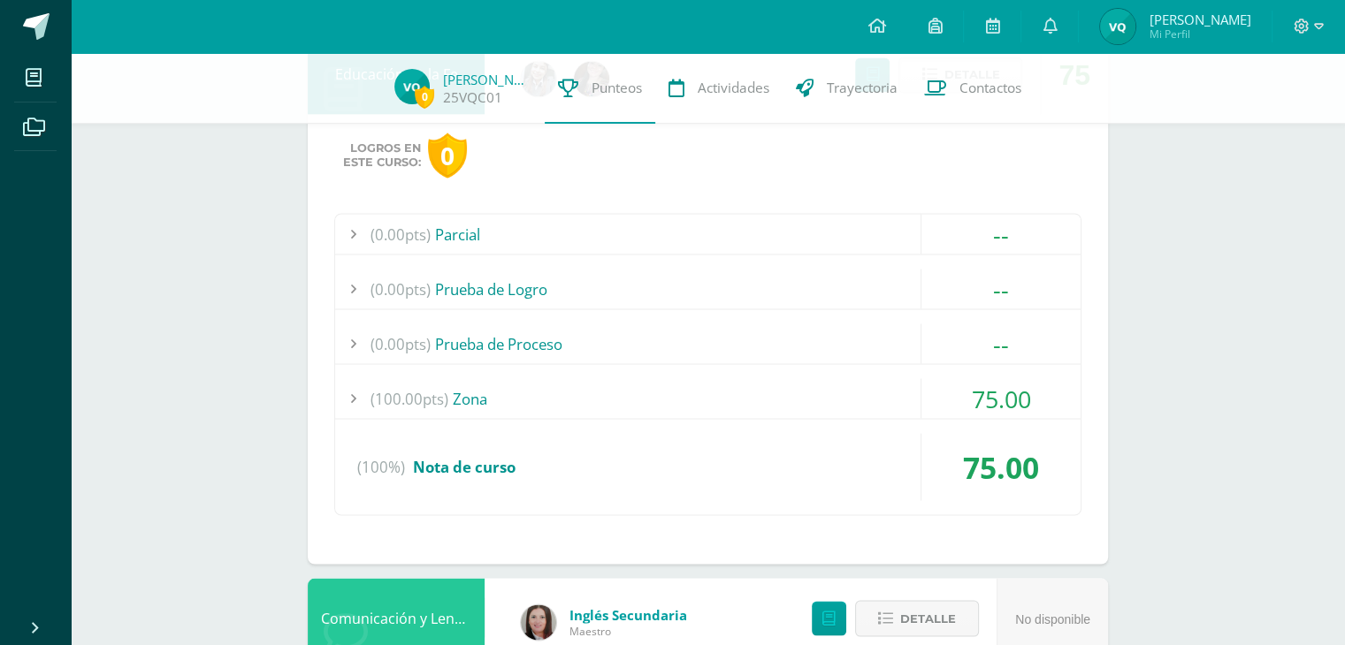
scroll to position [3229, 0]
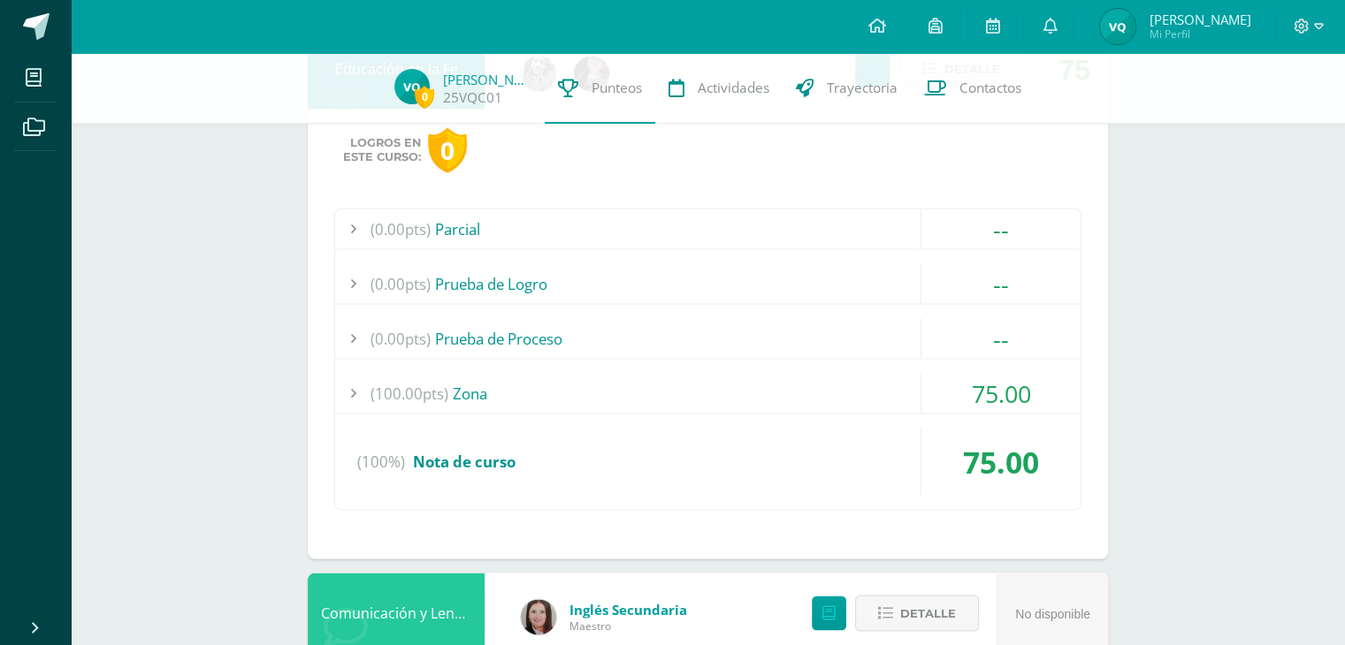
click at [662, 379] on div "(100.00pts) Zona" at bounding box center [707, 393] width 745 height 40
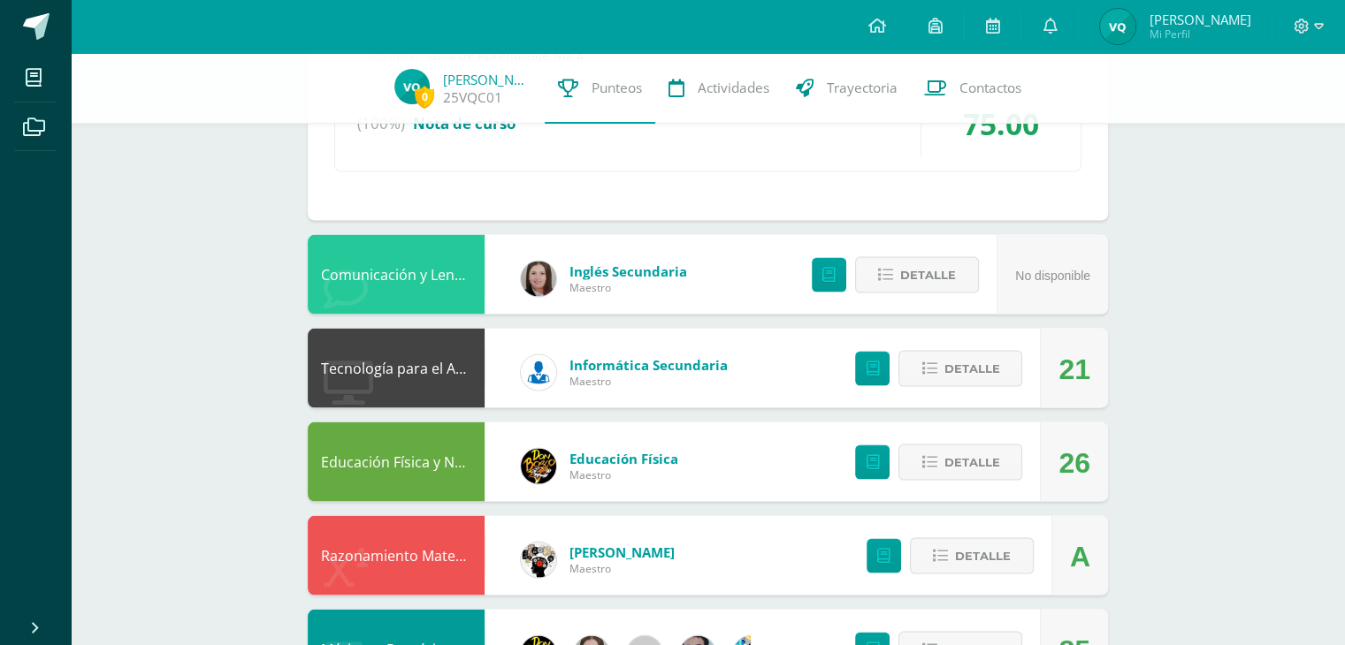
scroll to position [3567, 0]
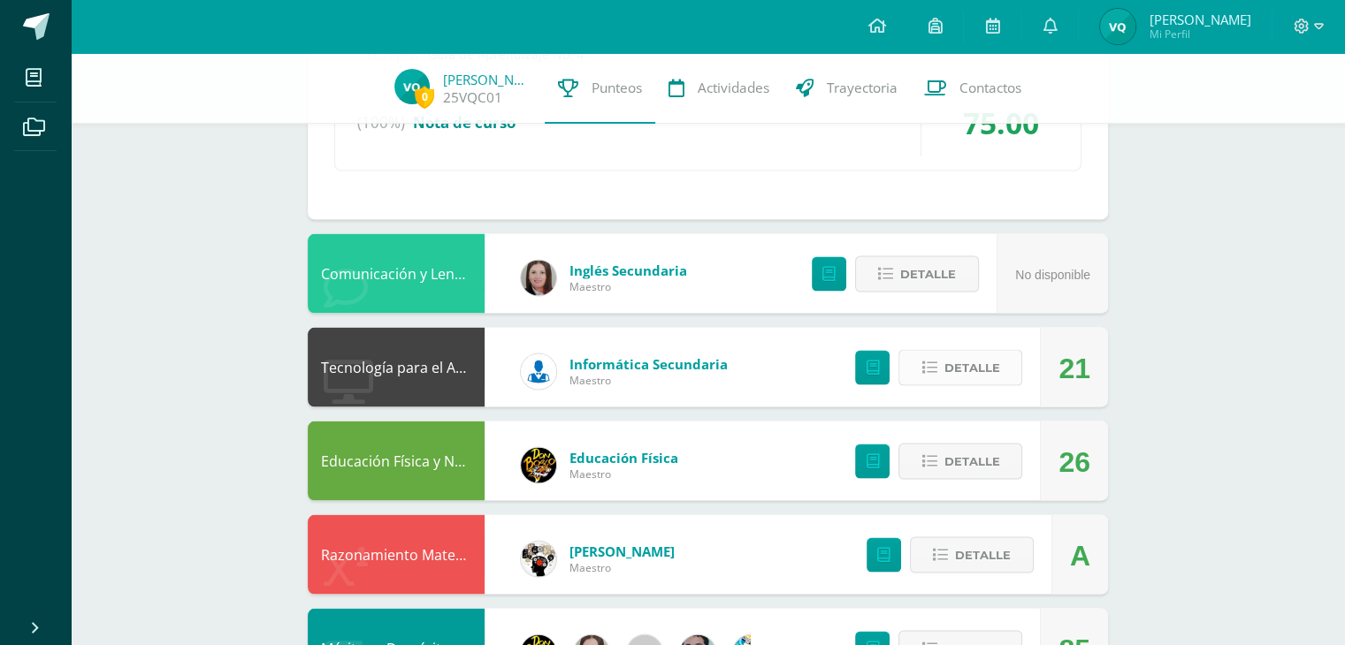
click at [931, 362] on icon at bounding box center [928, 368] width 15 height 15
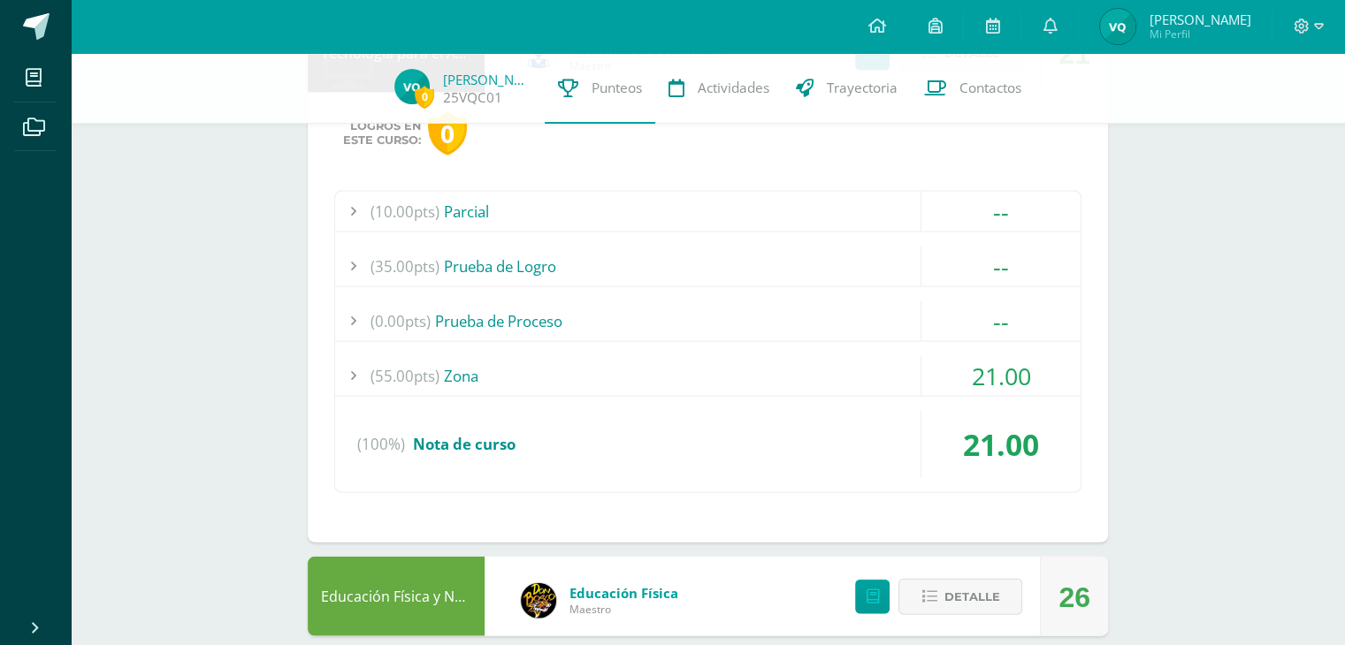
scroll to position [3886, 0]
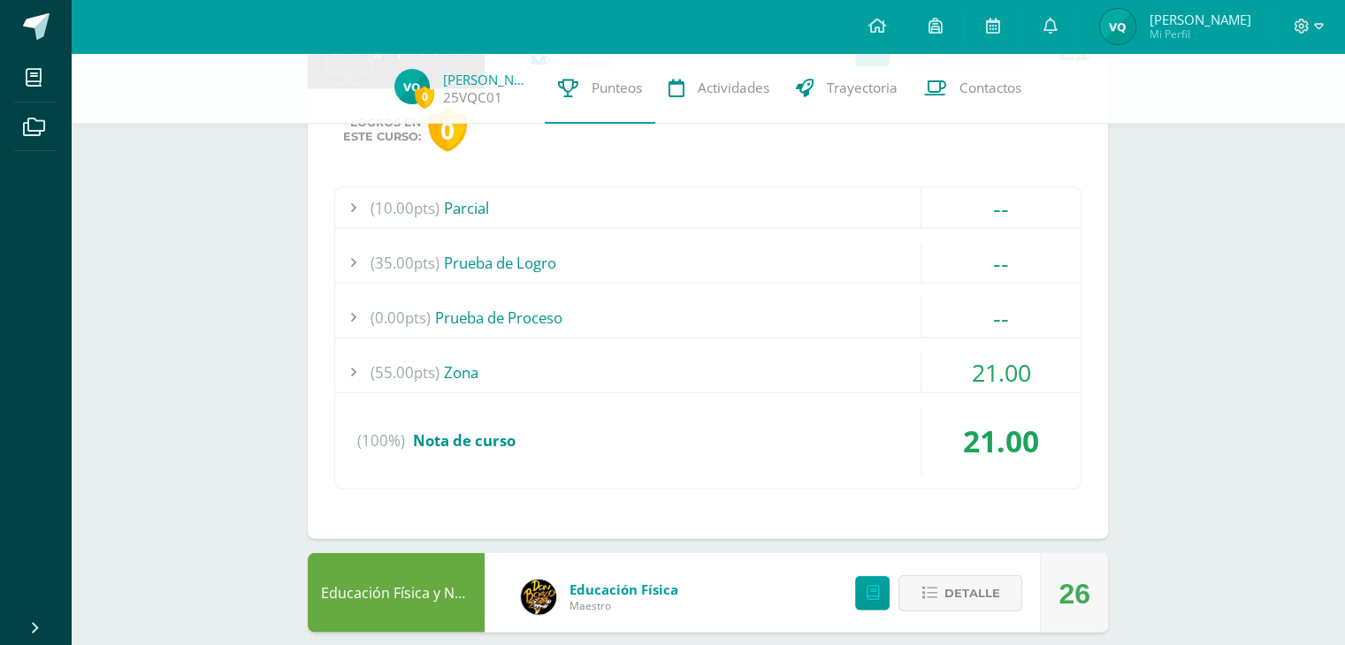
click at [701, 342] on div "(10.00pts) Parcial -- (10.0pts) EXAMEN CORTO 1 - QUIZIZZ- (35.00pts) Prueba de …" at bounding box center [707, 338] width 747 height 302
click at [679, 372] on div "(55.00pts) Zona" at bounding box center [707, 373] width 745 height 40
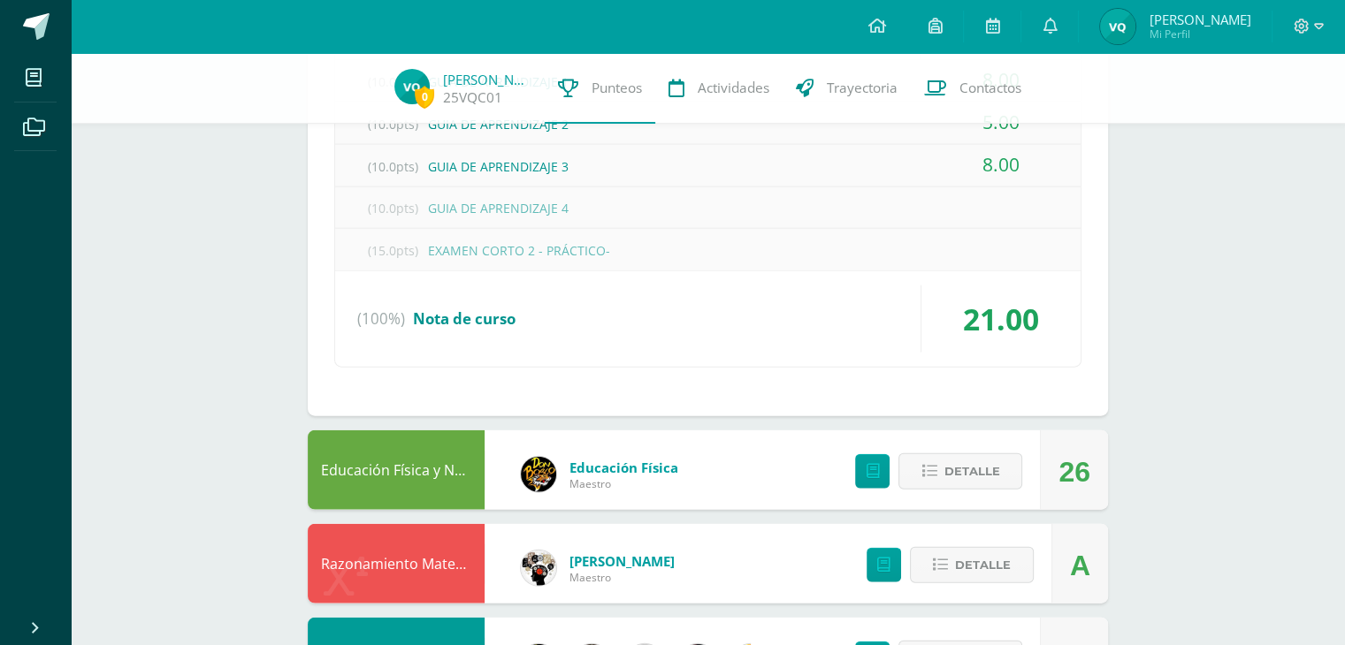
scroll to position [4124, 0]
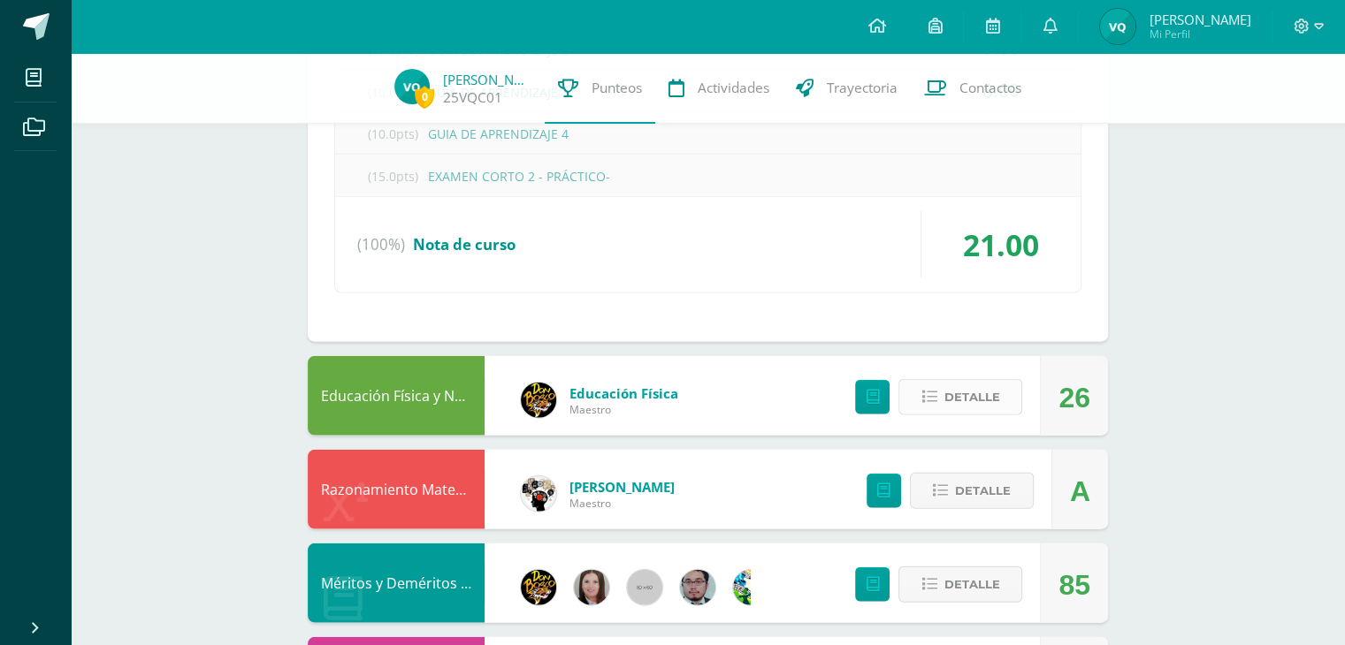
click at [929, 390] on icon at bounding box center [928, 397] width 15 height 15
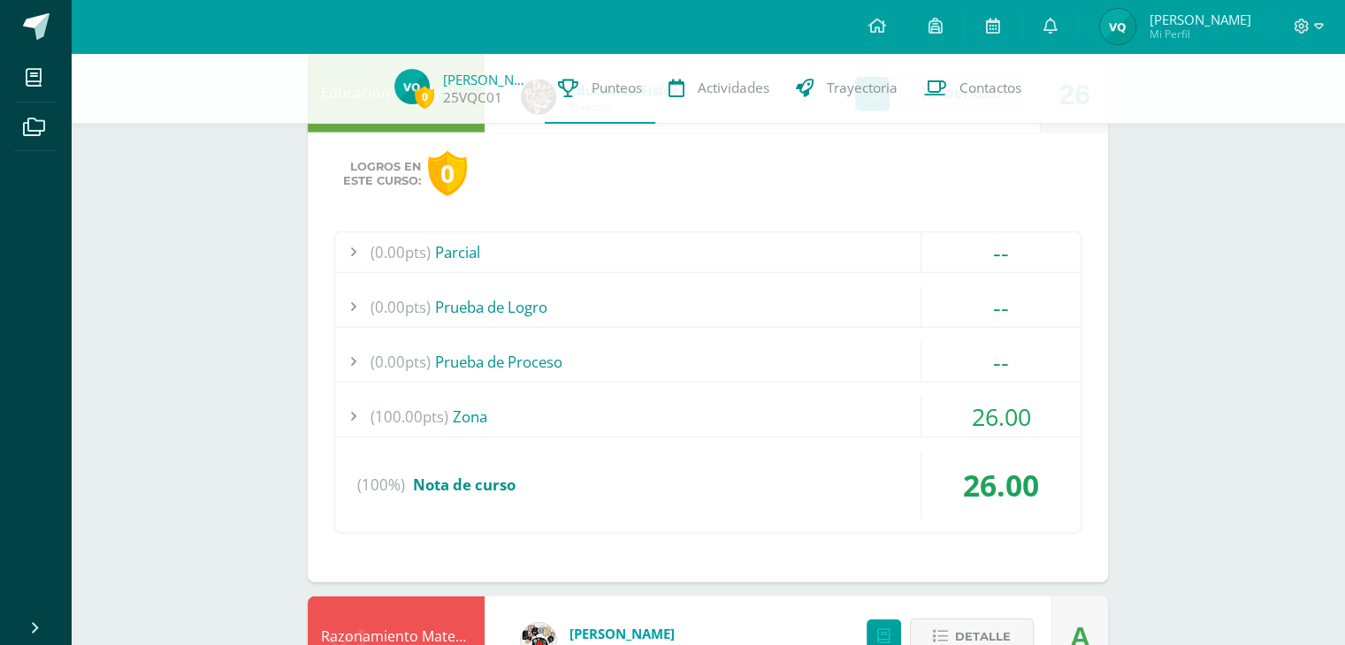
scroll to position [4497, 0]
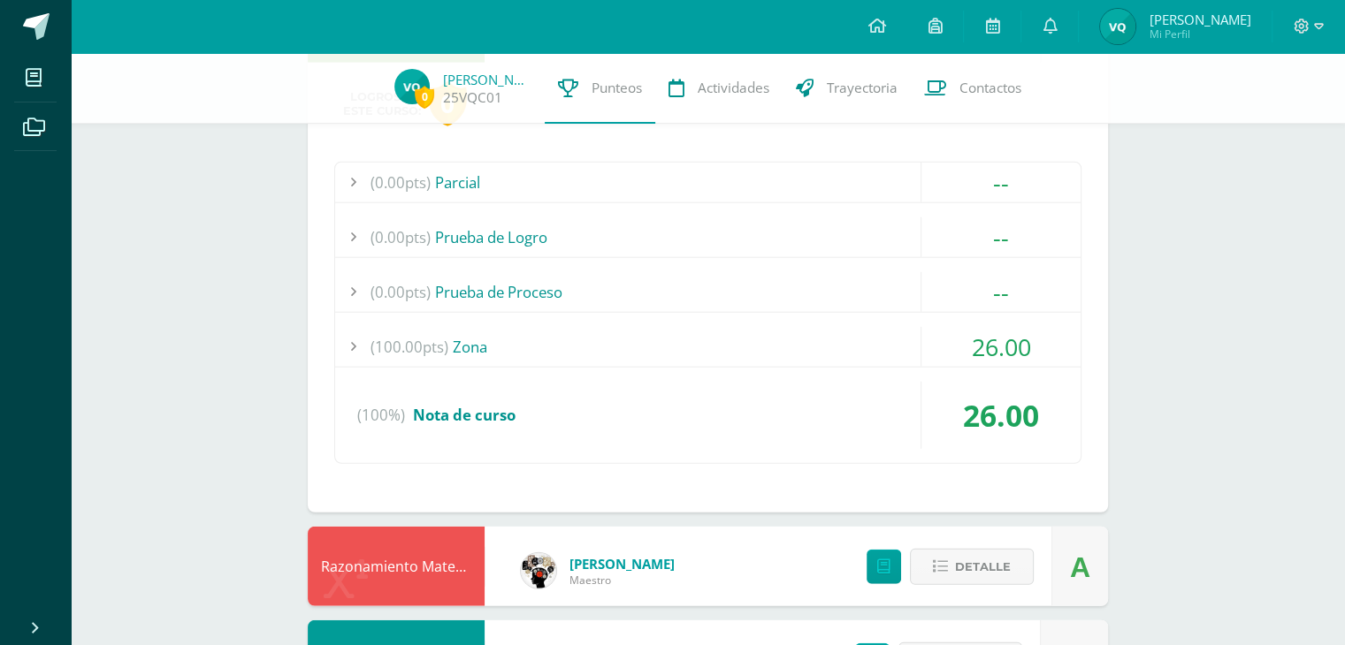
click at [802, 345] on div "(100.00pts) Zona" at bounding box center [707, 347] width 745 height 40
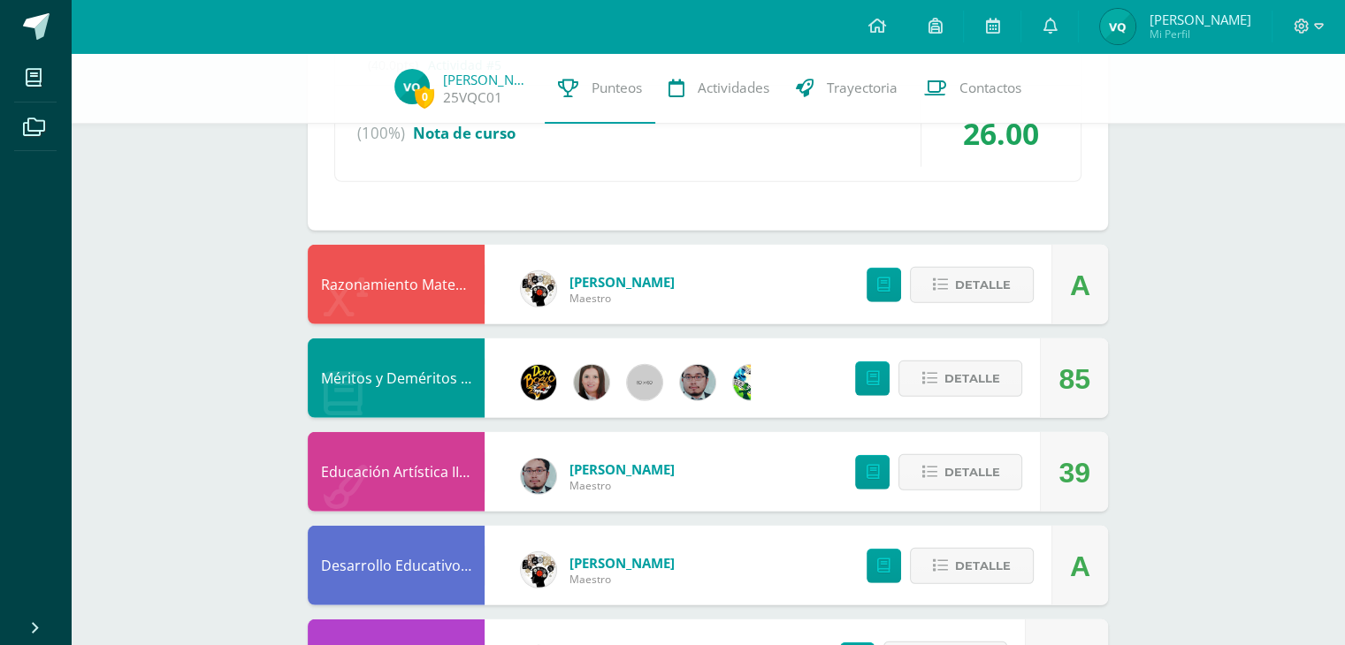
scroll to position [4780, 0]
click at [939, 277] on icon at bounding box center [940, 284] width 15 height 15
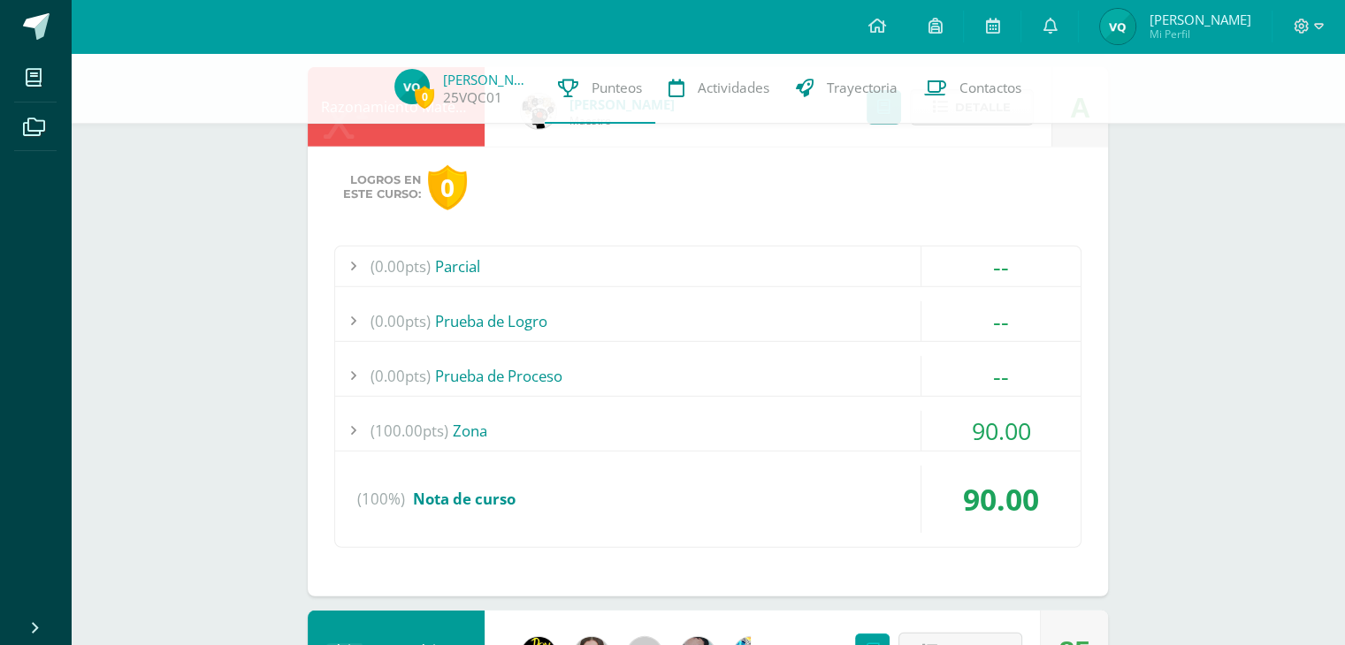
scroll to position [4958, 0]
click at [690, 418] on div "(100.00pts) Zona" at bounding box center [707, 430] width 745 height 40
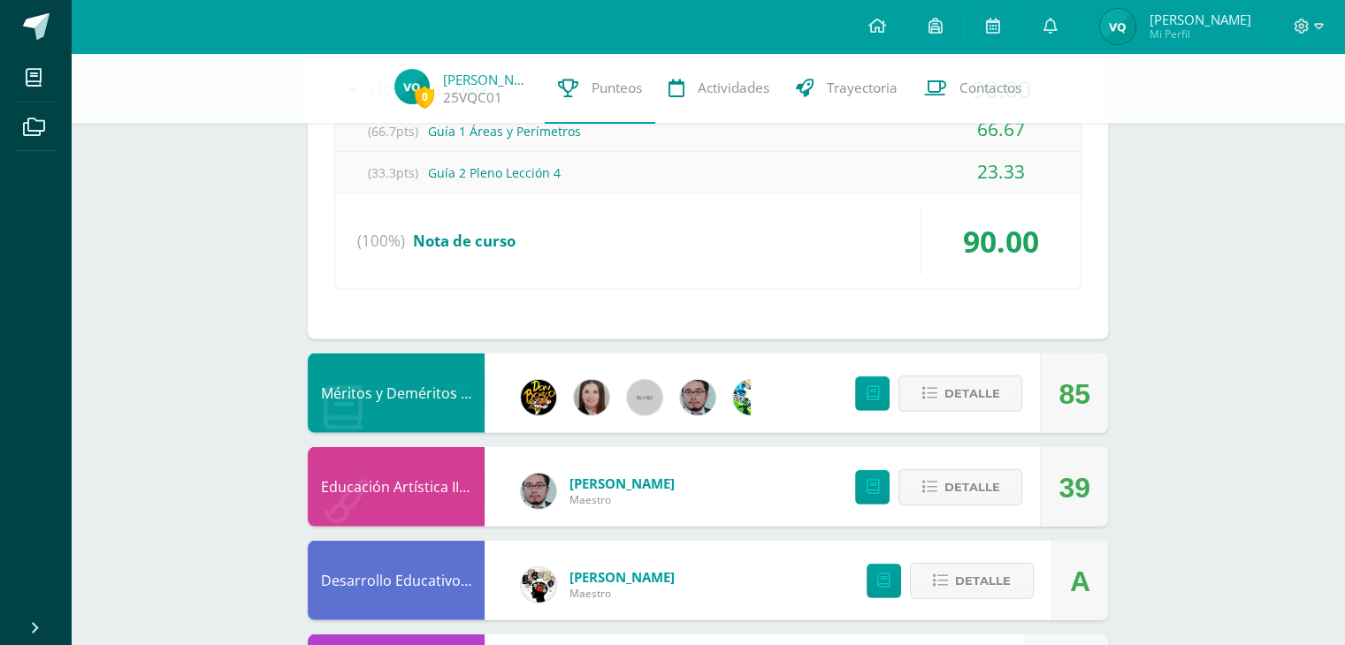
scroll to position [5113, 0]
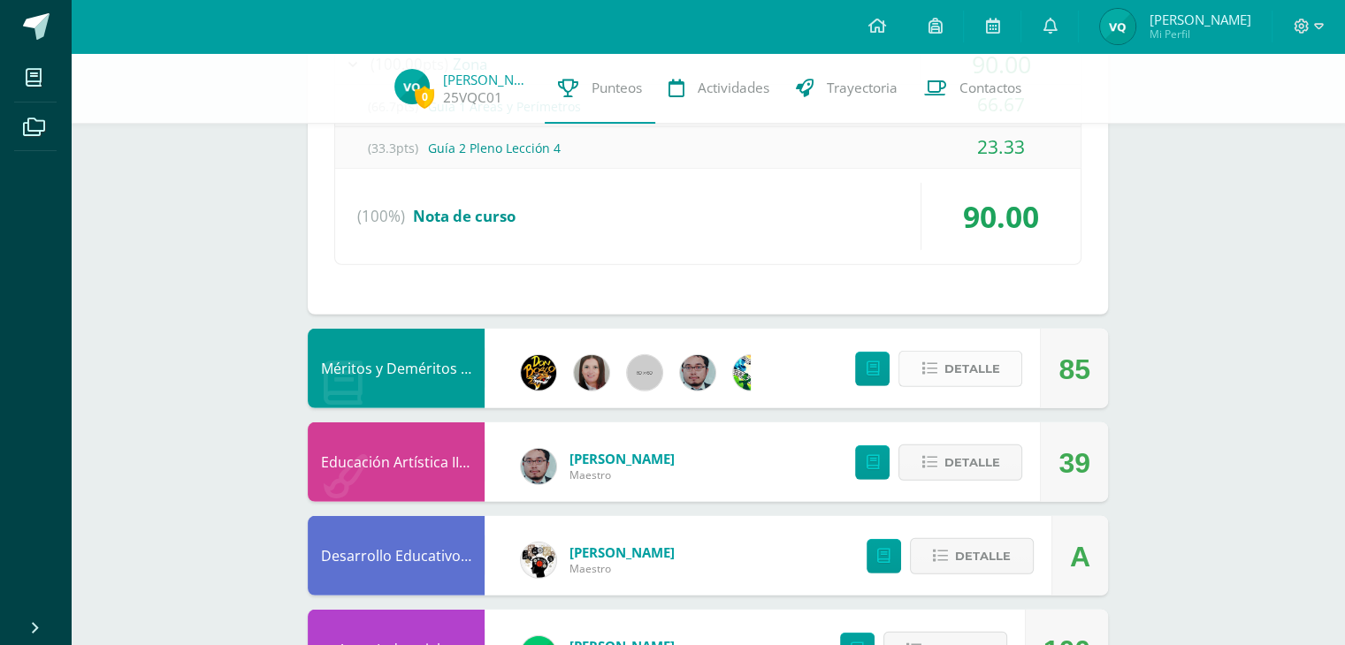
click at [920, 362] on button "Detalle" at bounding box center [960, 369] width 124 height 36
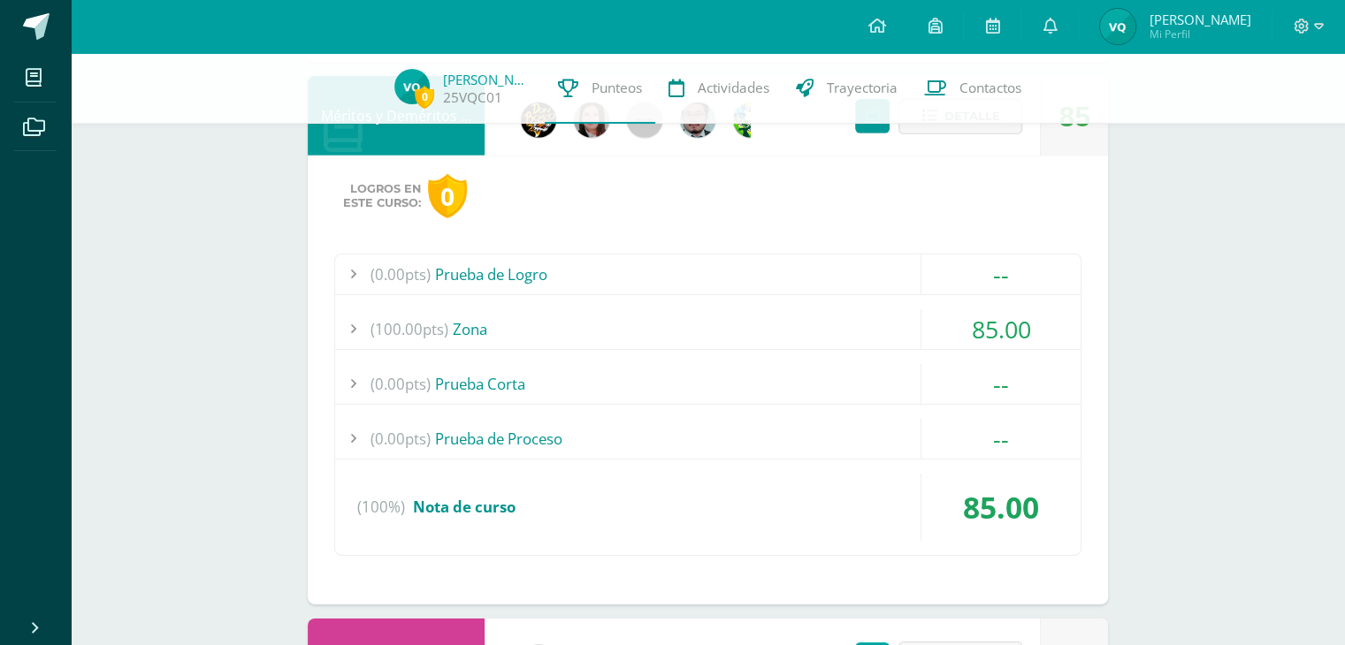
scroll to position [5370, 0]
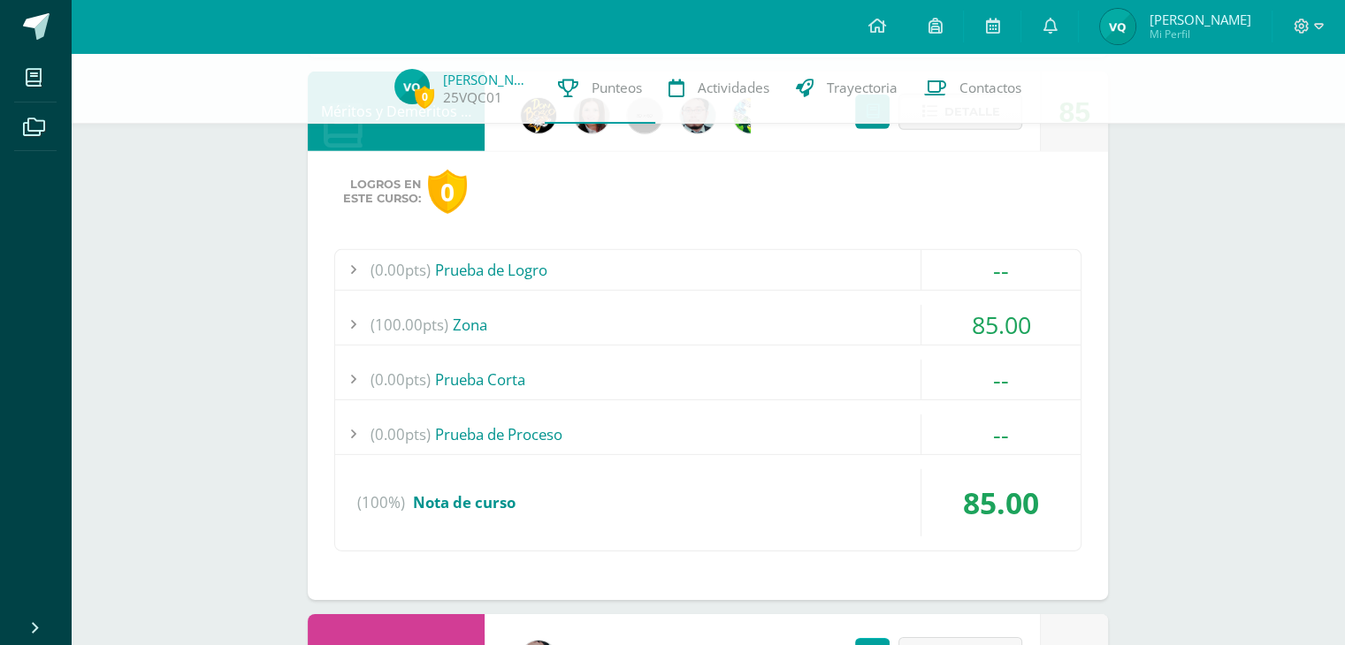
click at [537, 305] on div "(100.00pts) Zona" at bounding box center [707, 325] width 745 height 40
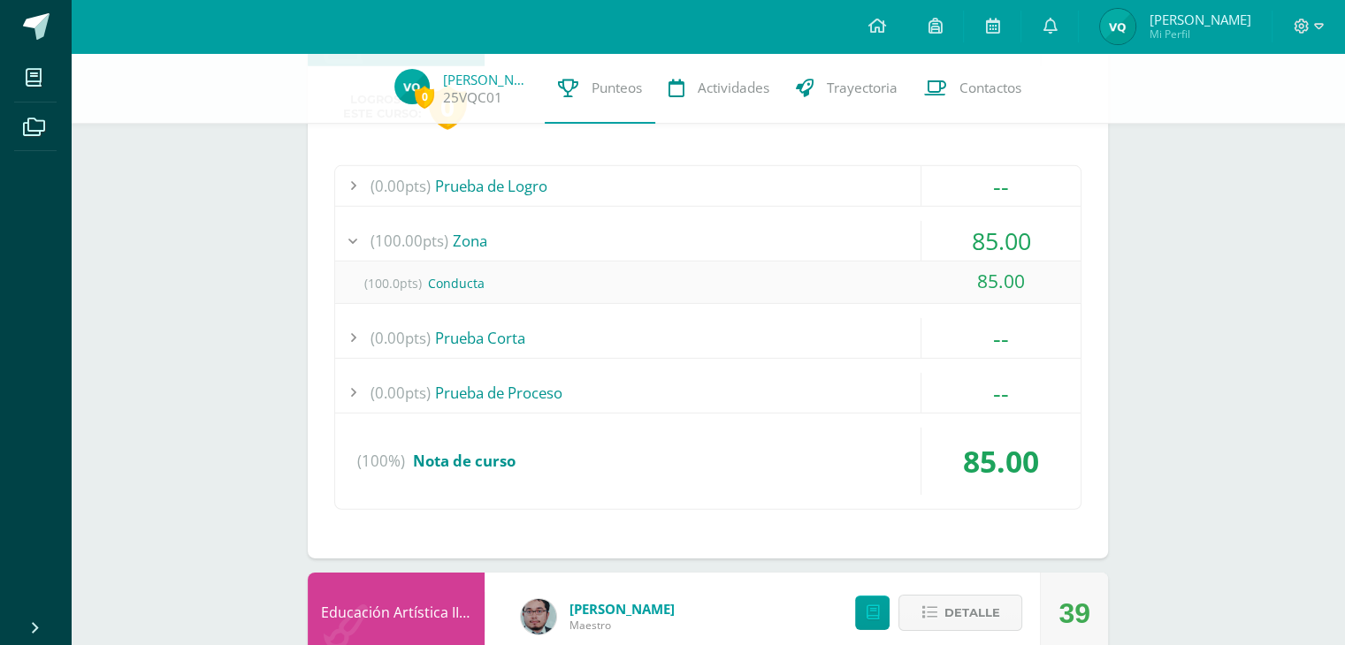
click at [548, 226] on div "(100.00pts) Zona" at bounding box center [707, 241] width 745 height 40
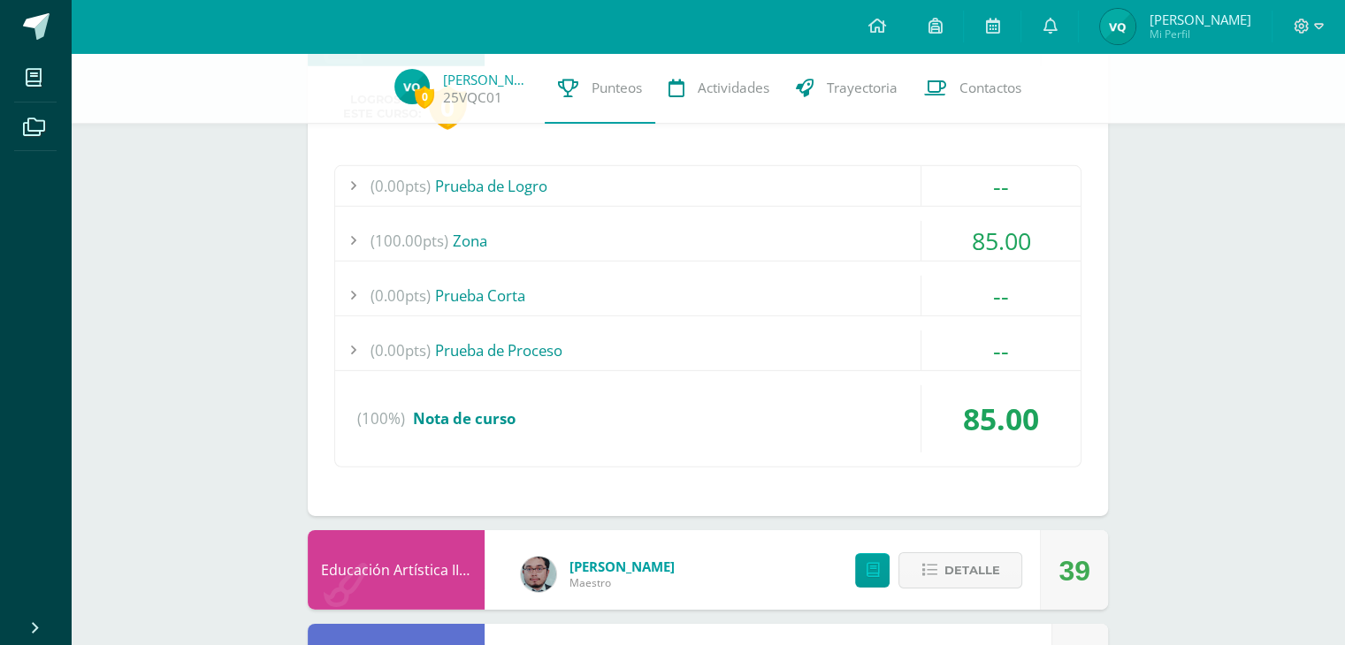
click at [548, 226] on div "(100.00pts) Zona" at bounding box center [707, 241] width 745 height 40
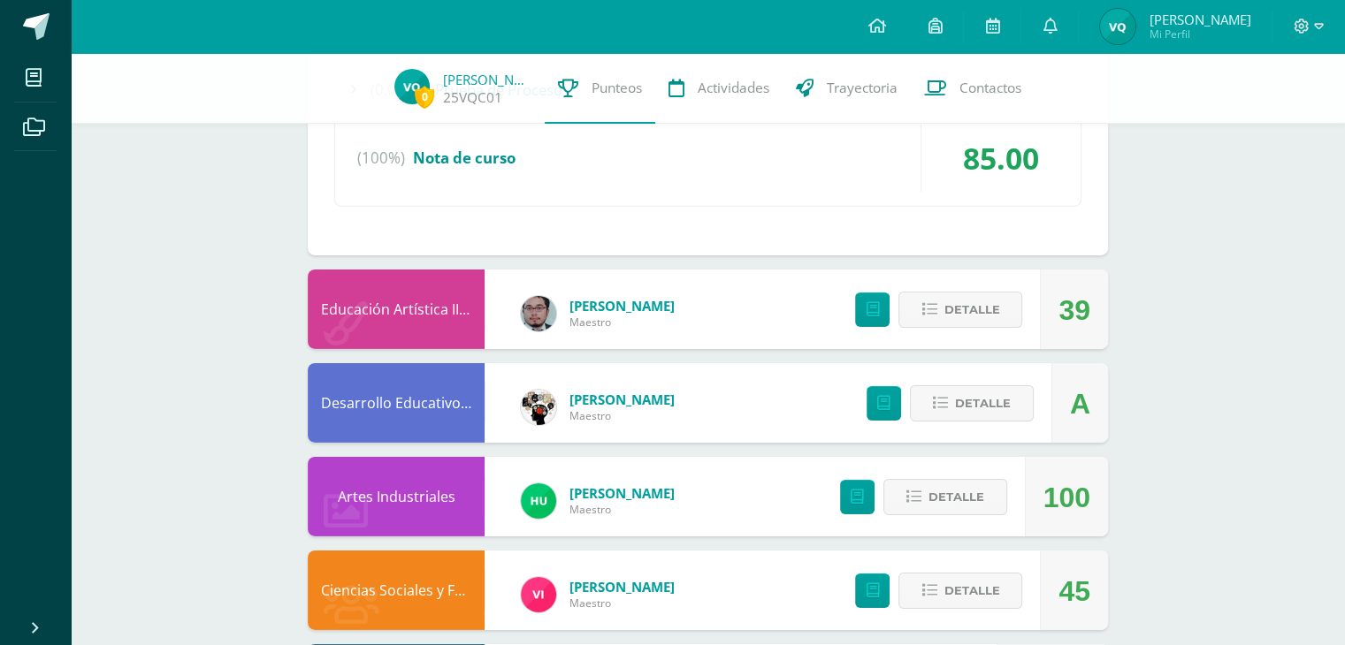
scroll to position [5673, 0]
click at [927, 302] on icon at bounding box center [928, 309] width 15 height 15
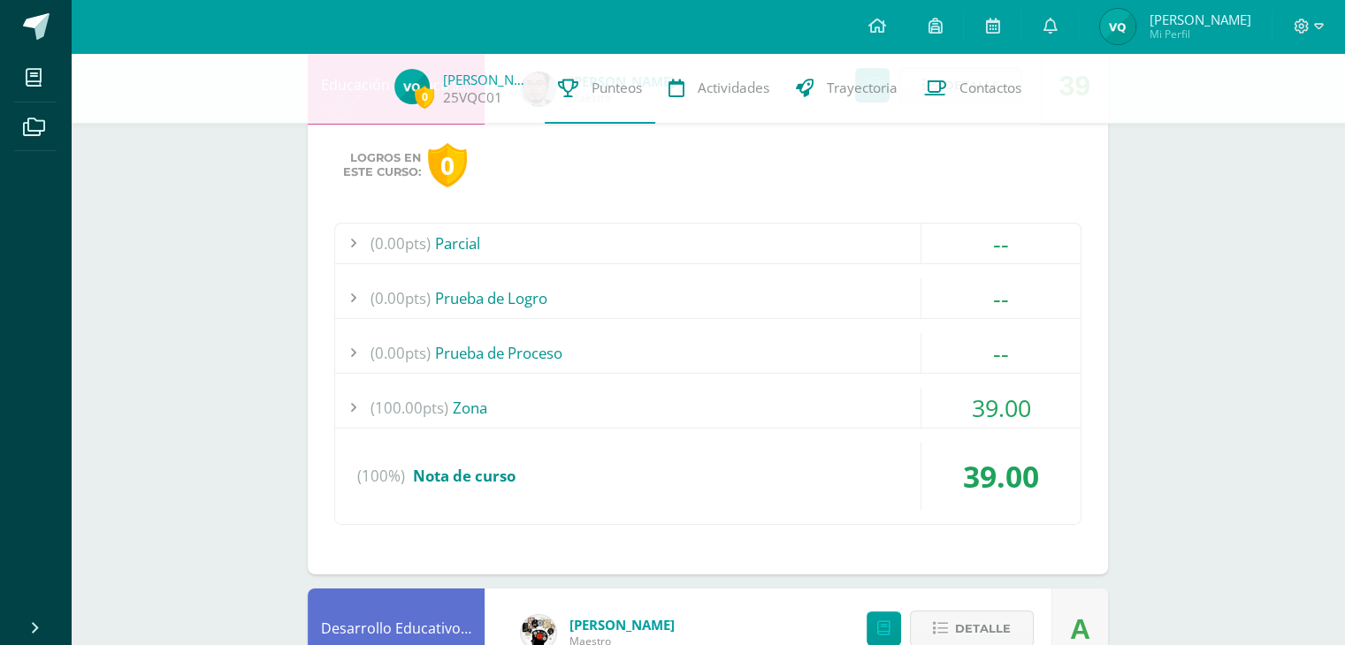
scroll to position [5907, 0]
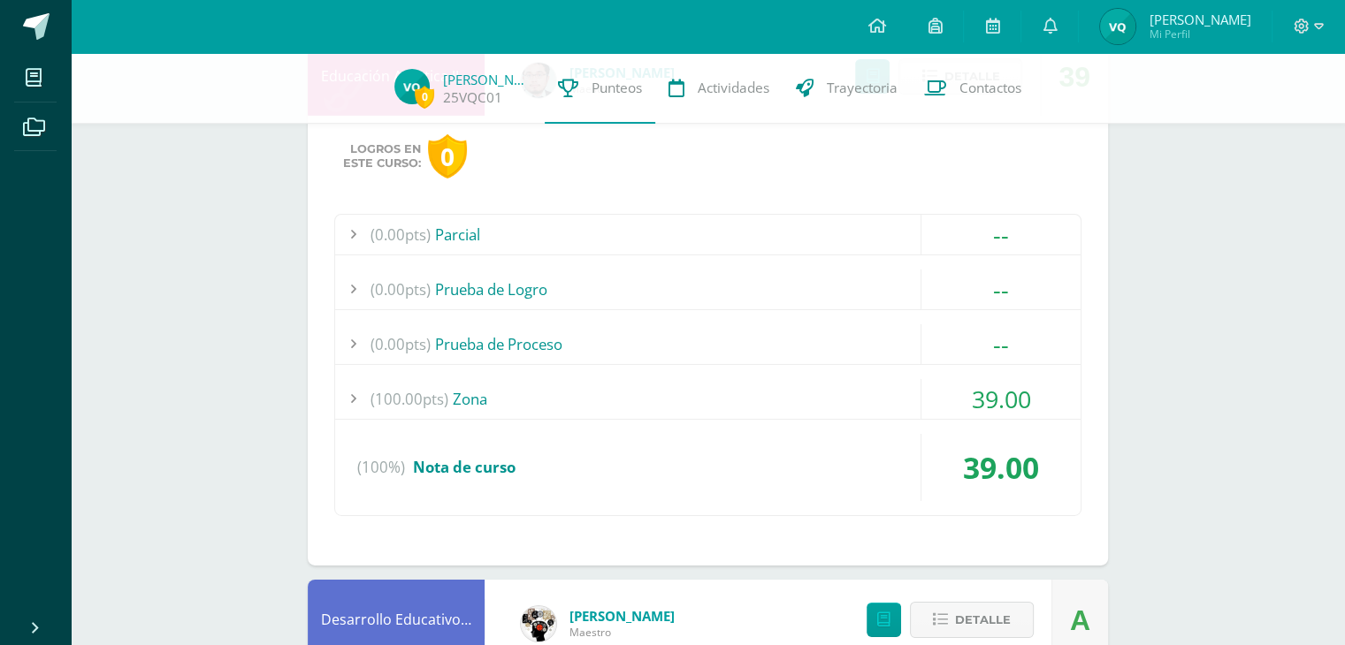
click at [615, 360] on div "(0.00pts) Parcial -- Sin actividades (0.00pts) Prueba de Logro -- Sin actividad…" at bounding box center [707, 365] width 747 height 302
click at [608, 383] on div "(100.00pts) Zona" at bounding box center [707, 399] width 745 height 40
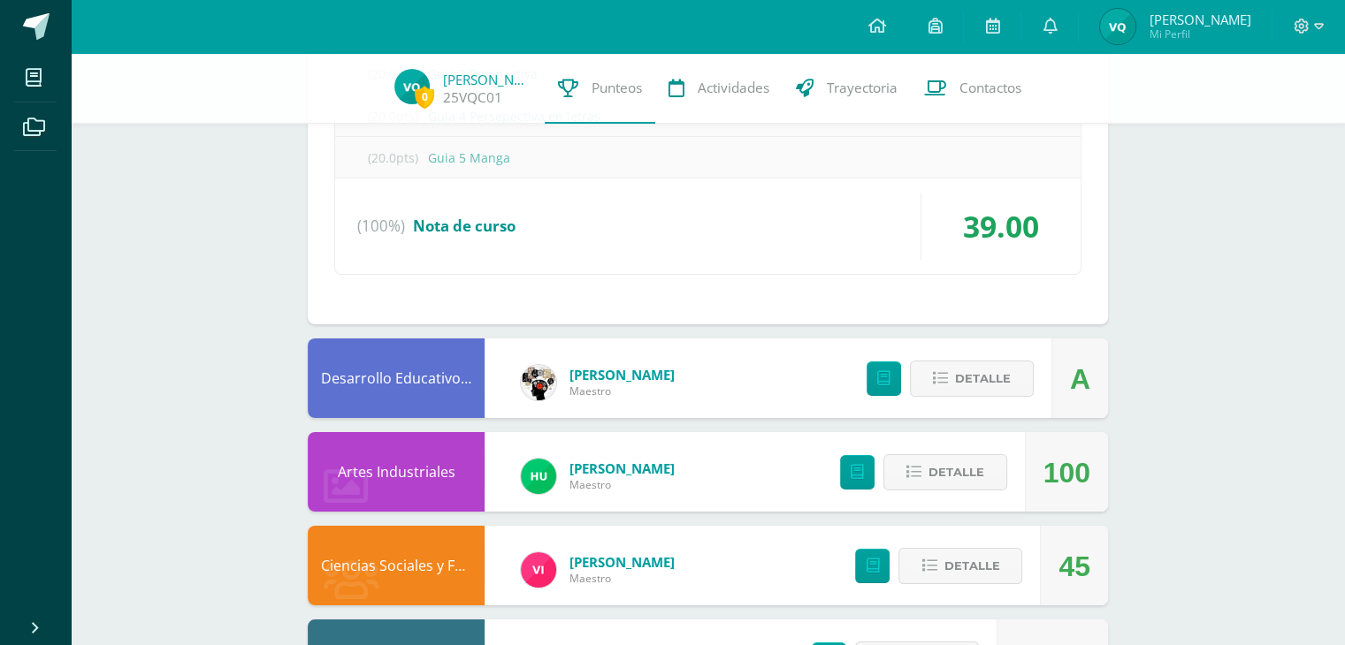
scroll to position [6331, 0]
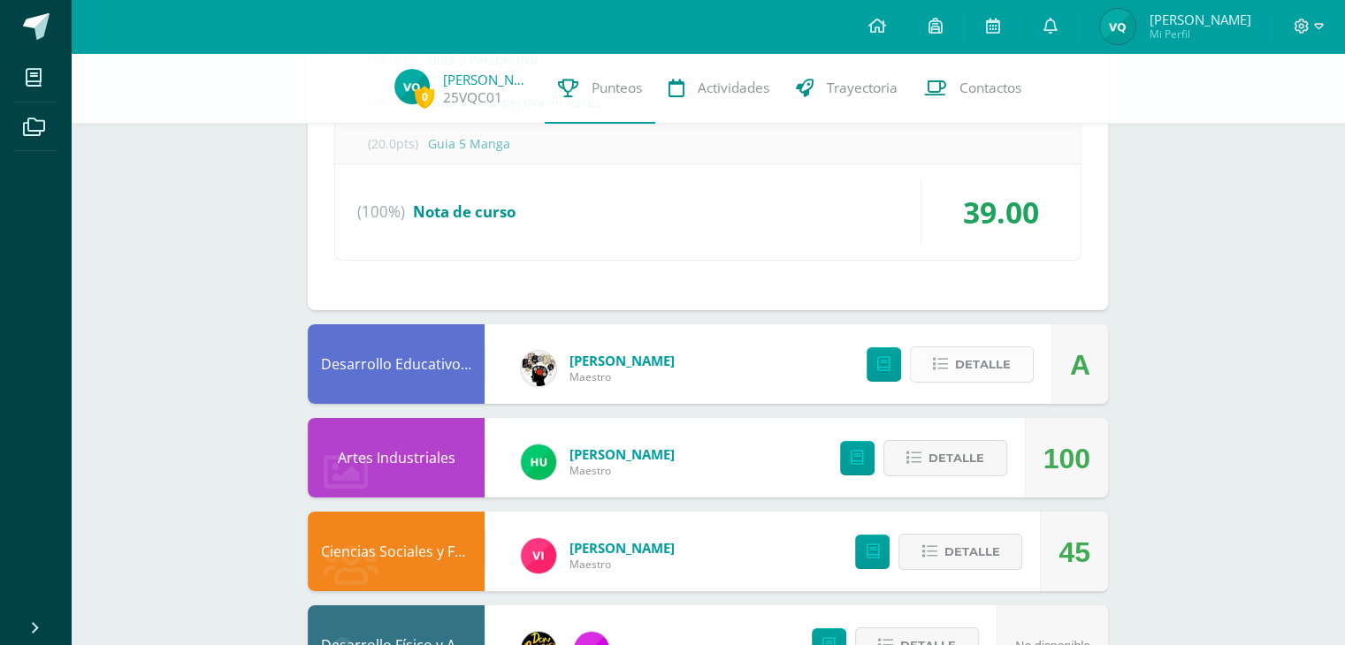
click at [959, 348] on span "Detalle" at bounding box center [983, 364] width 56 height 33
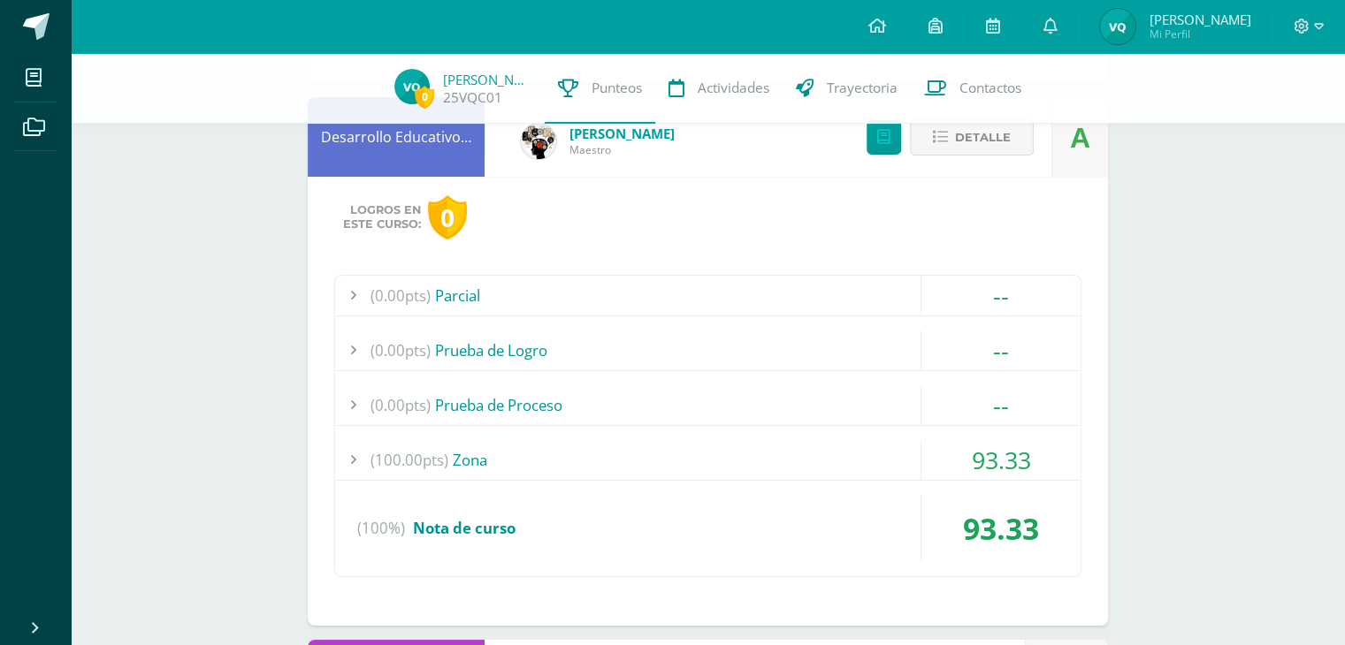
scroll to position [6574, 0]
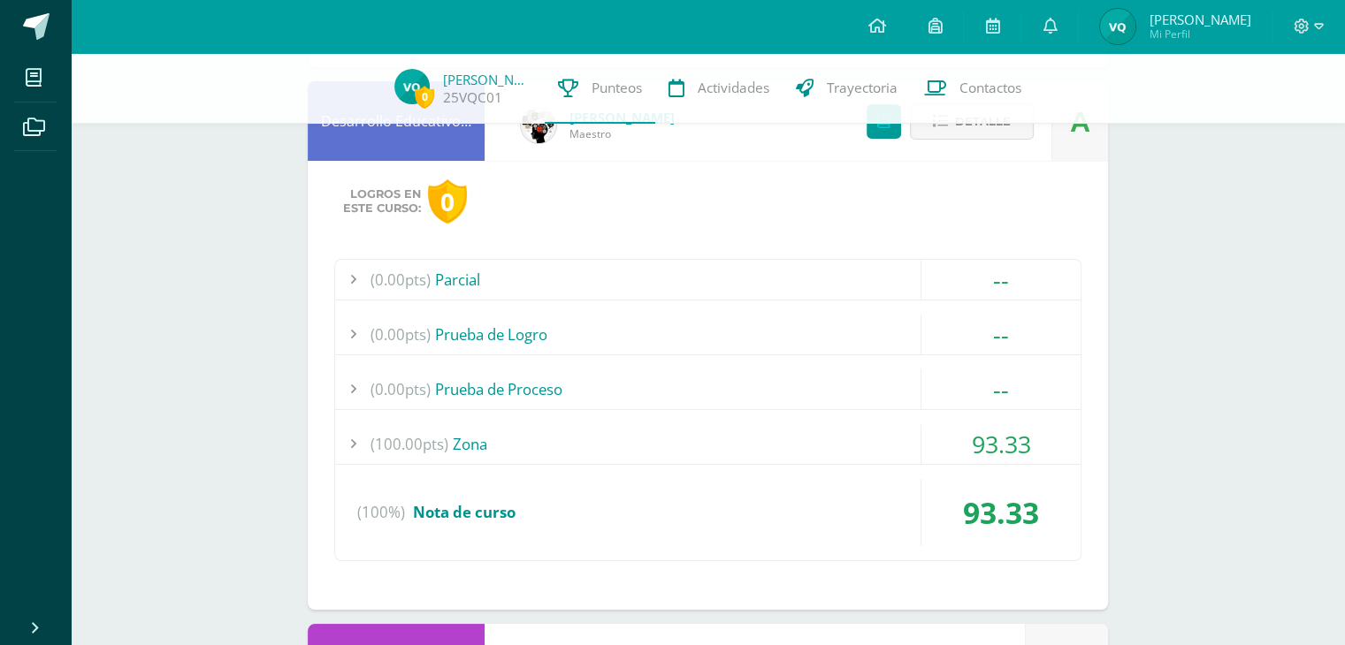
click at [619, 436] on div "(100.00pts) Zona" at bounding box center [707, 444] width 745 height 40
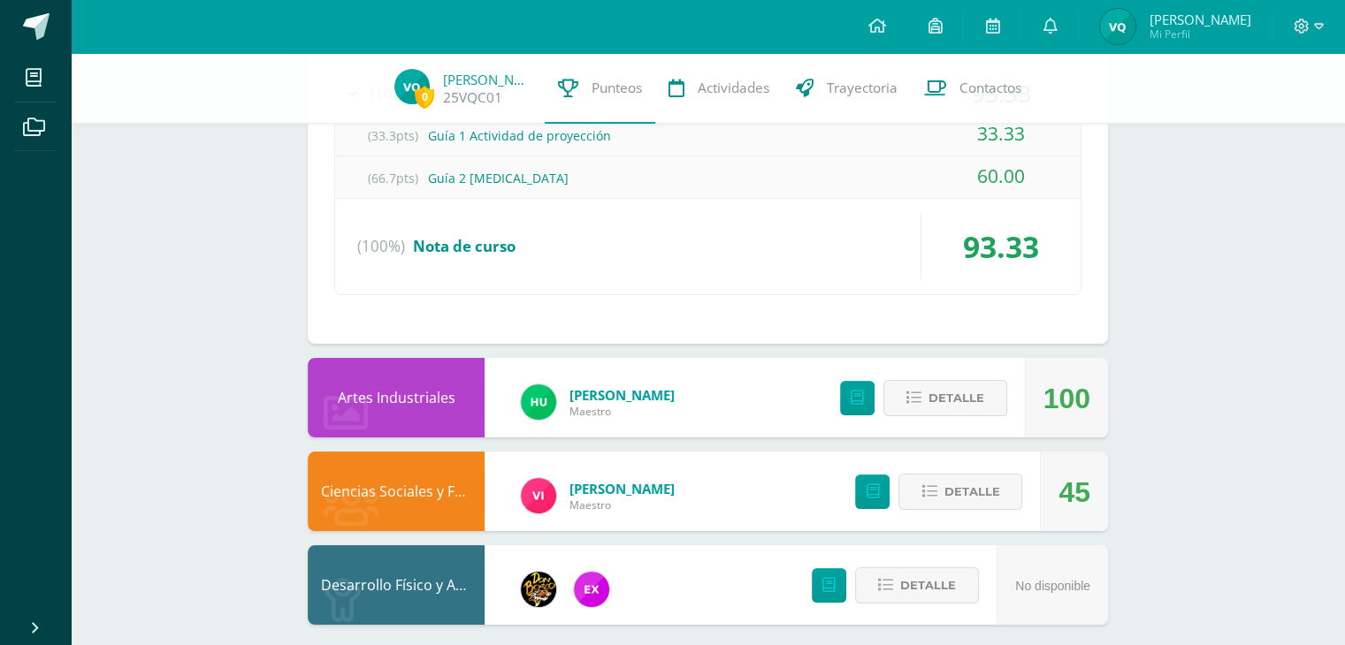
scroll to position [6713, 0]
click at [916, 392] on icon at bounding box center [913, 399] width 15 height 15
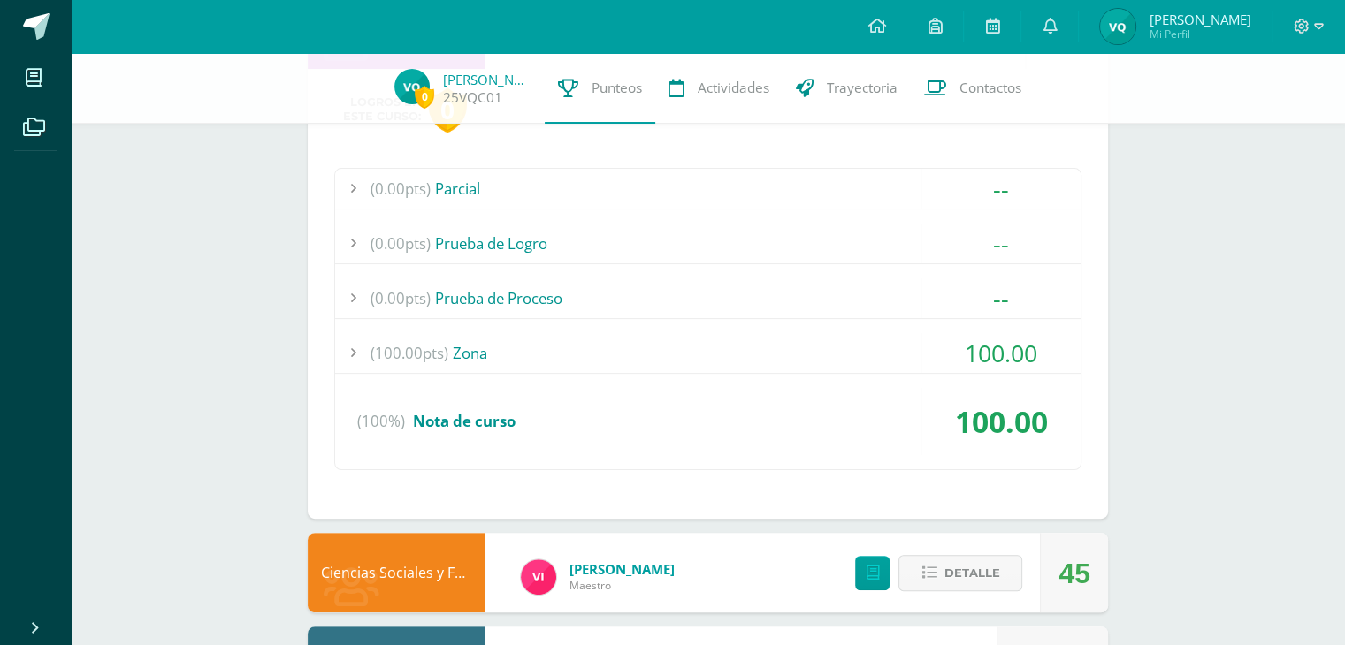
click at [750, 336] on div "(100.00pts) Zona" at bounding box center [707, 353] width 745 height 40
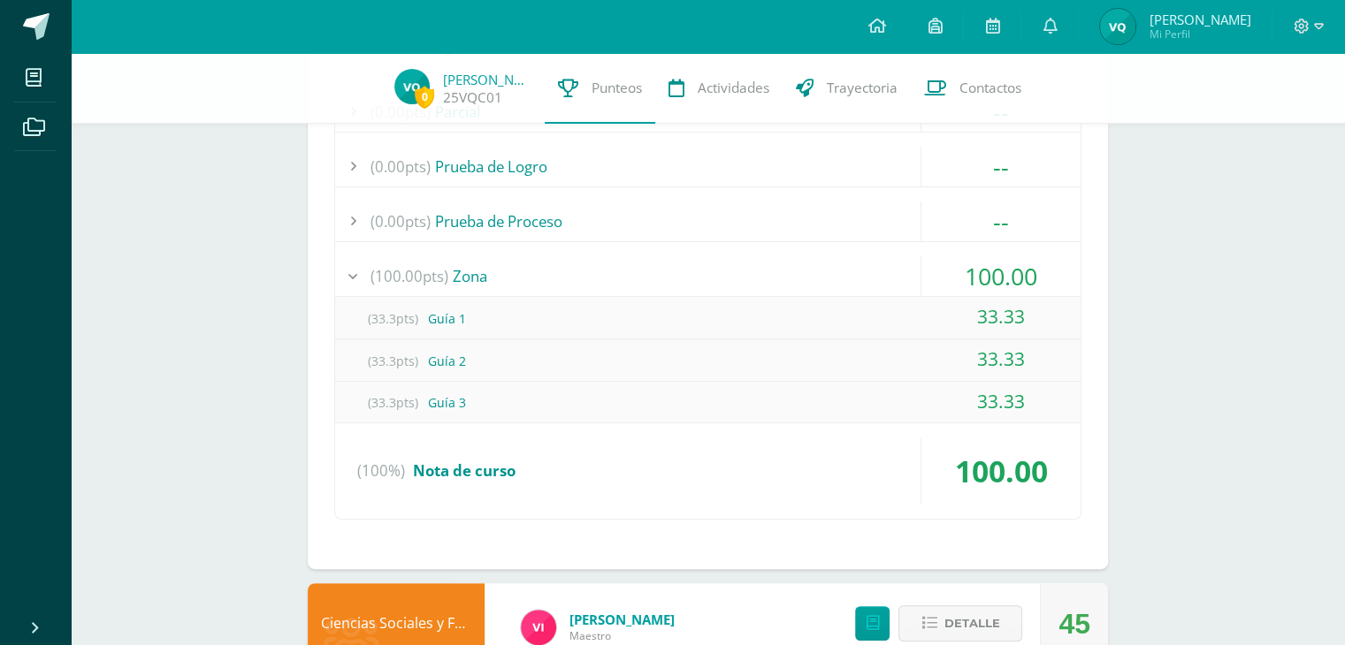
scroll to position [7205, 0]
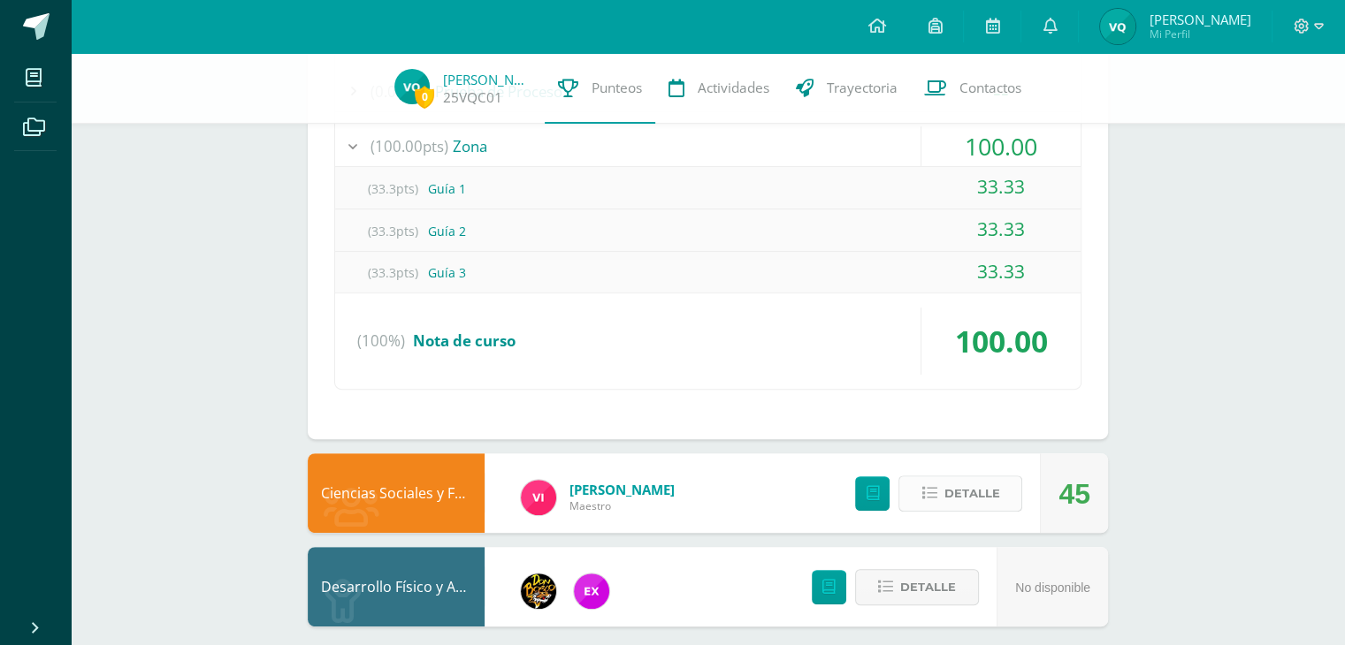
click at [934, 486] on icon at bounding box center [928, 493] width 15 height 15
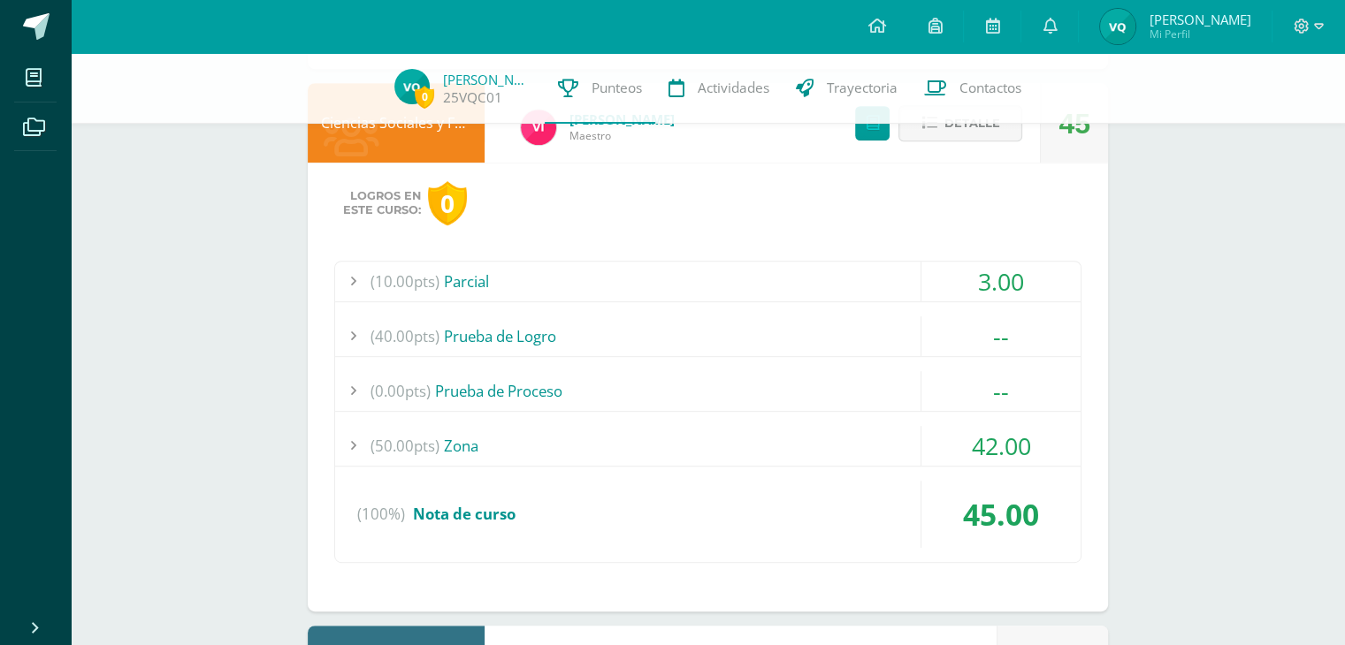
scroll to position [7582, 0]
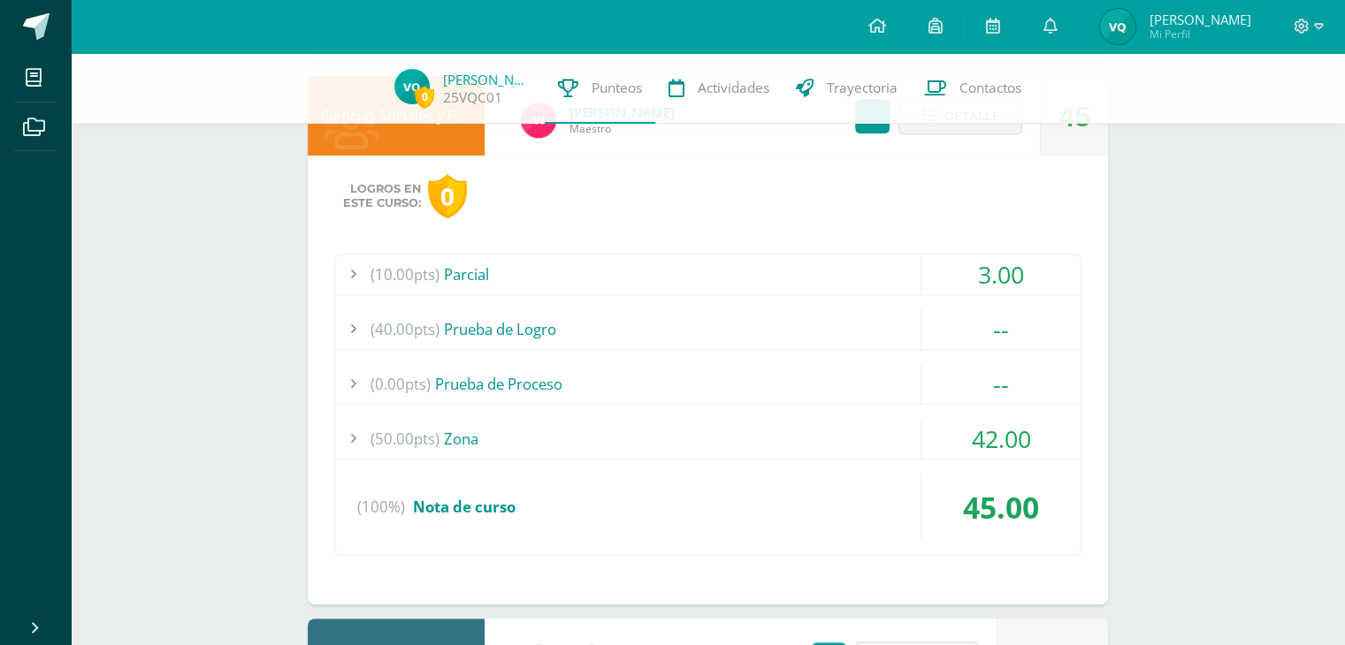
click at [613, 419] on div "(50.00pts) Zona" at bounding box center [707, 439] width 745 height 40
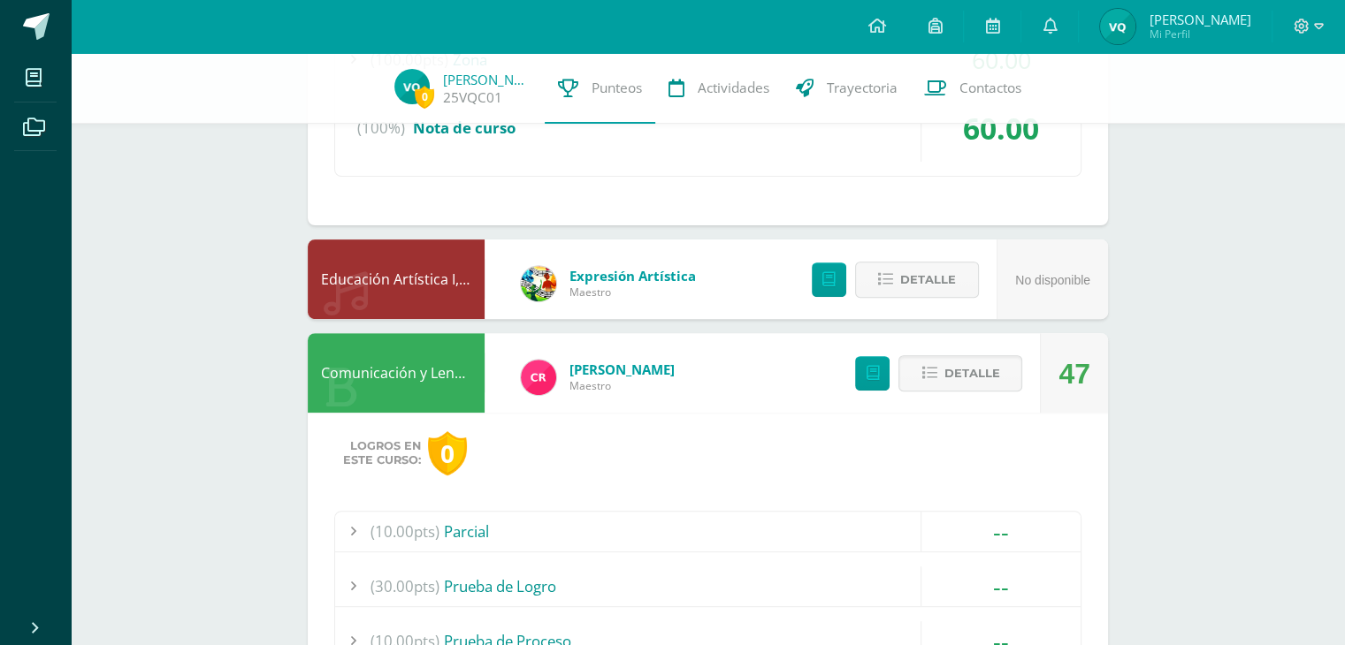
scroll to position [0, 0]
